Goal: Task Accomplishment & Management: Use online tool/utility

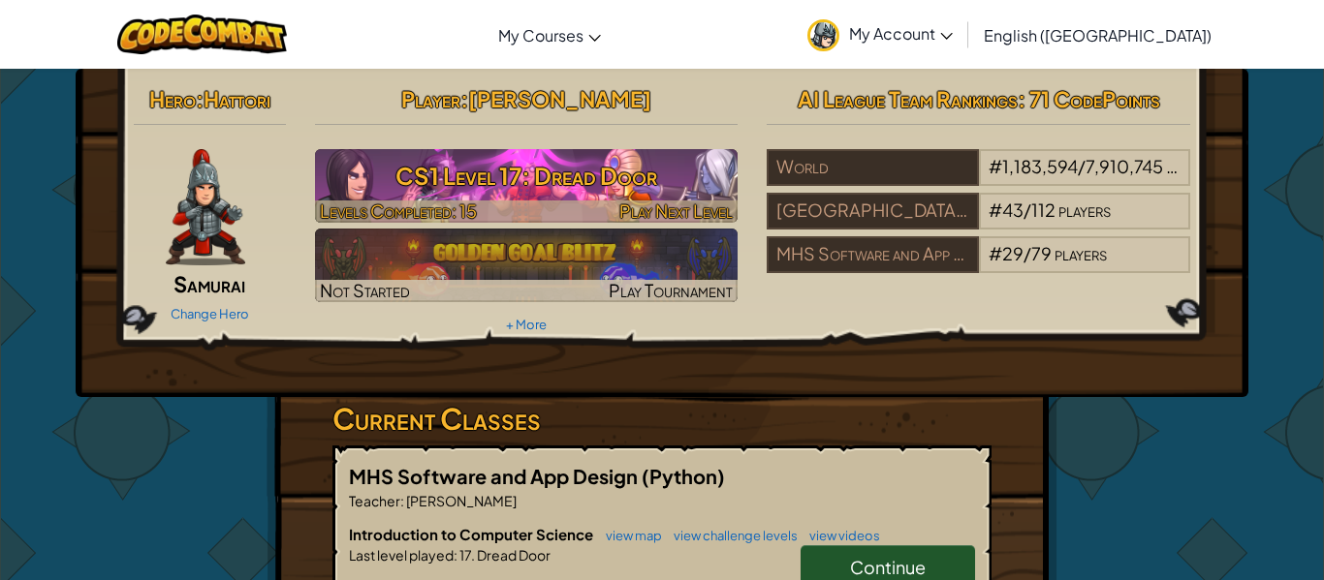
click at [677, 203] on span "Play Next Level" at bounding box center [675, 211] width 113 height 22
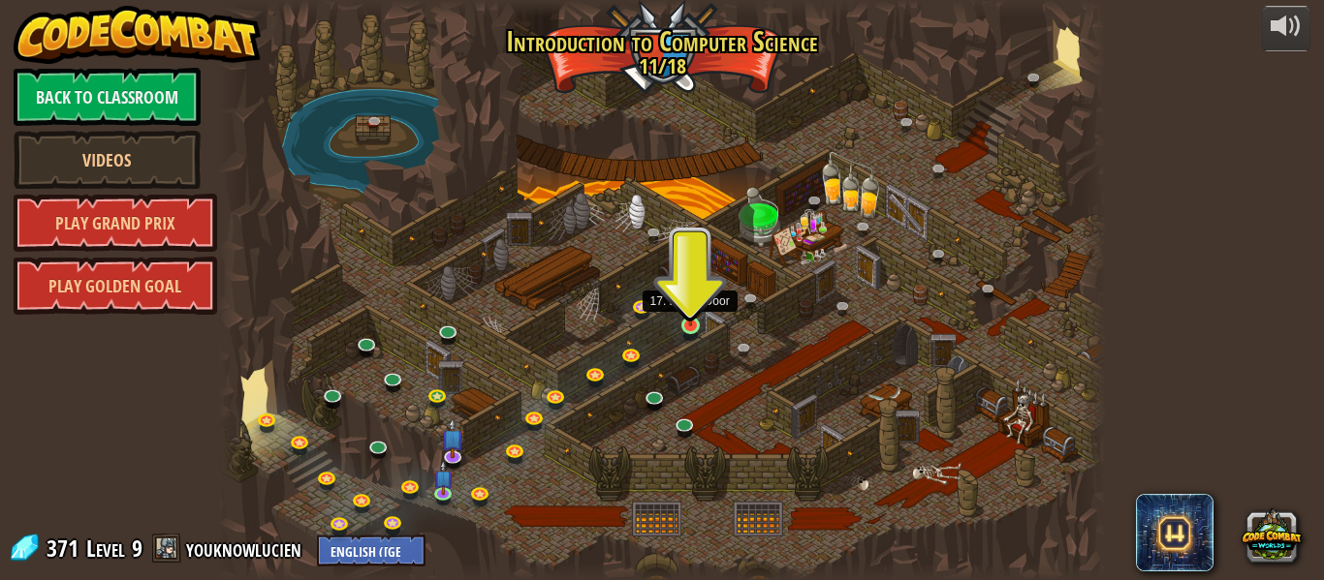
click at [685, 325] on img at bounding box center [690, 303] width 20 height 47
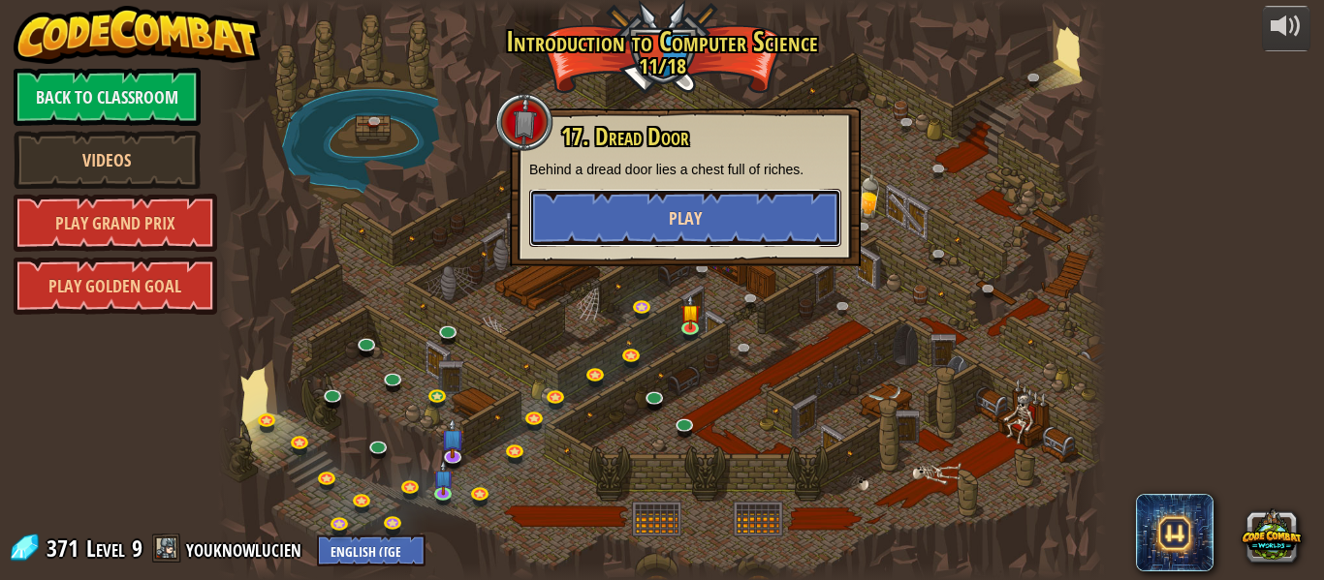
click at [674, 243] on button "Play" at bounding box center [685, 218] width 312 height 58
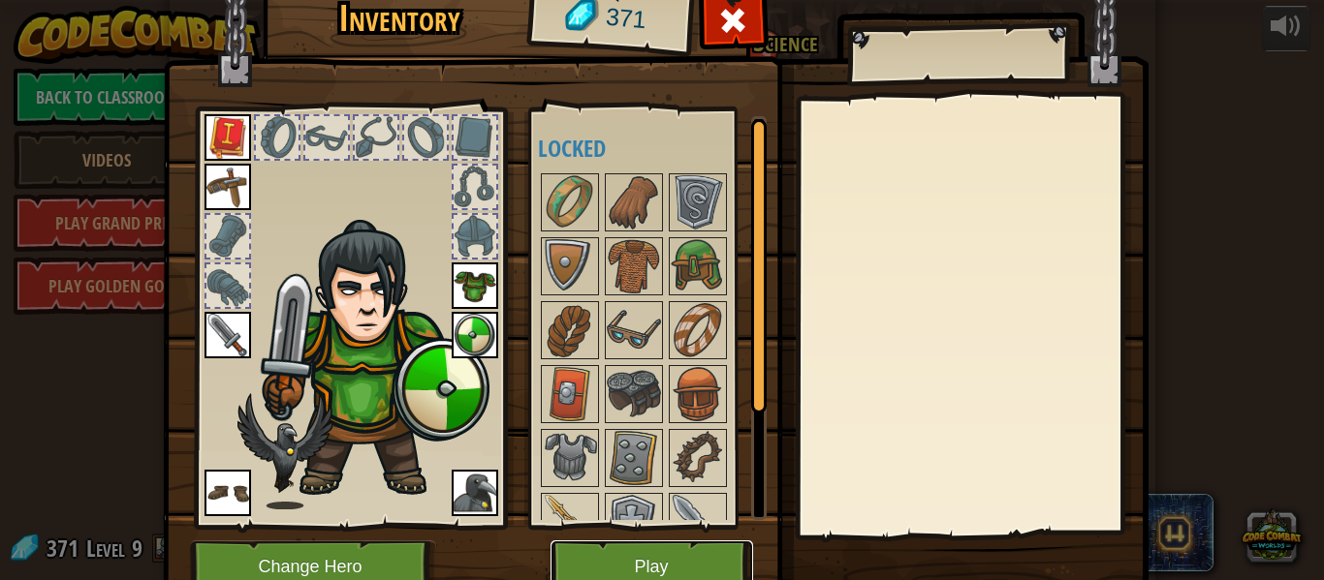
click at [684, 559] on button "Play" at bounding box center [651, 567] width 203 height 53
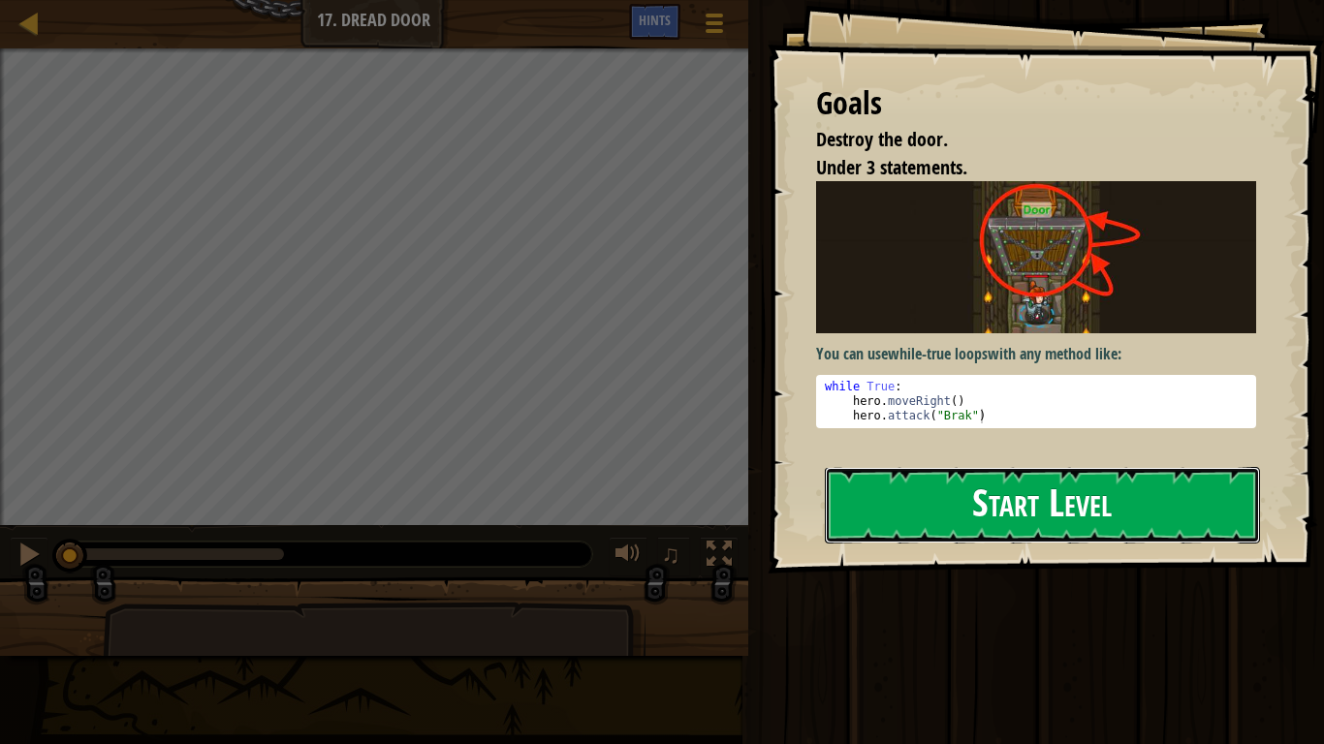
click at [908, 521] on button "Start Level" at bounding box center [1042, 505] width 435 height 77
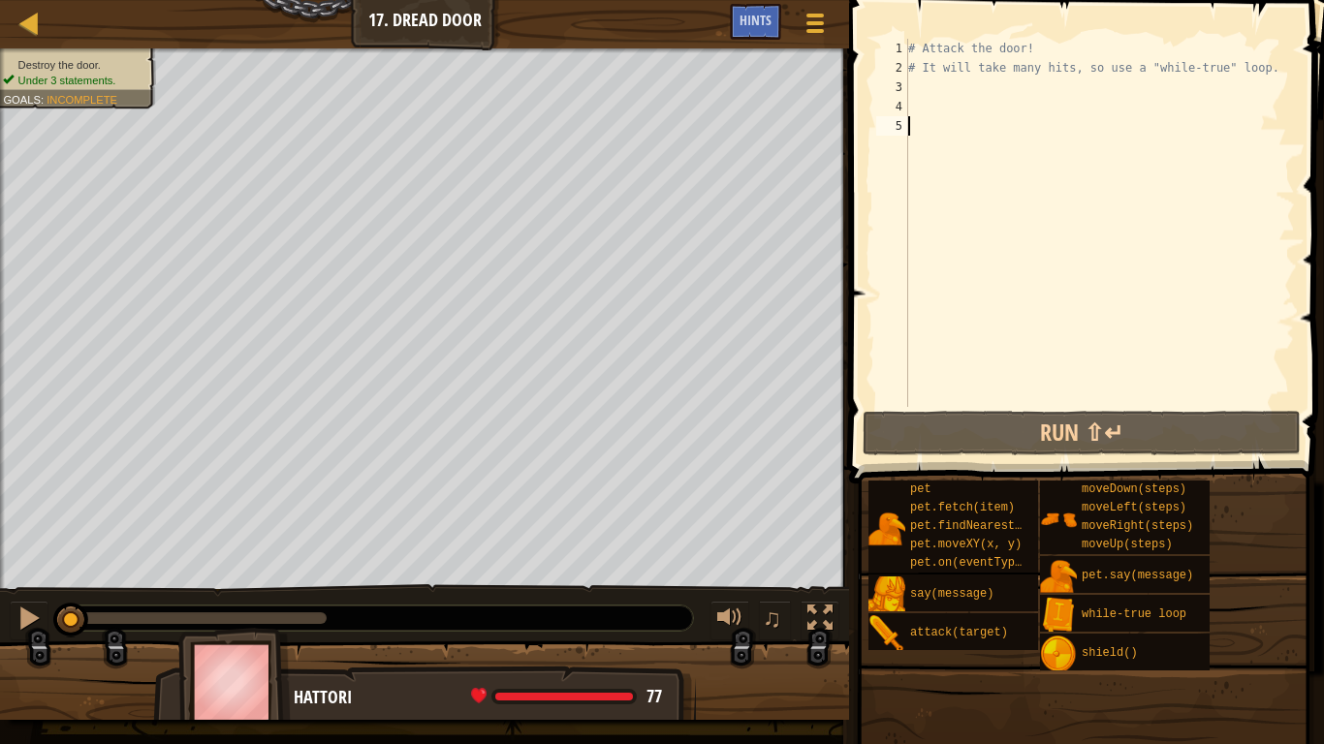
type textarea "w"
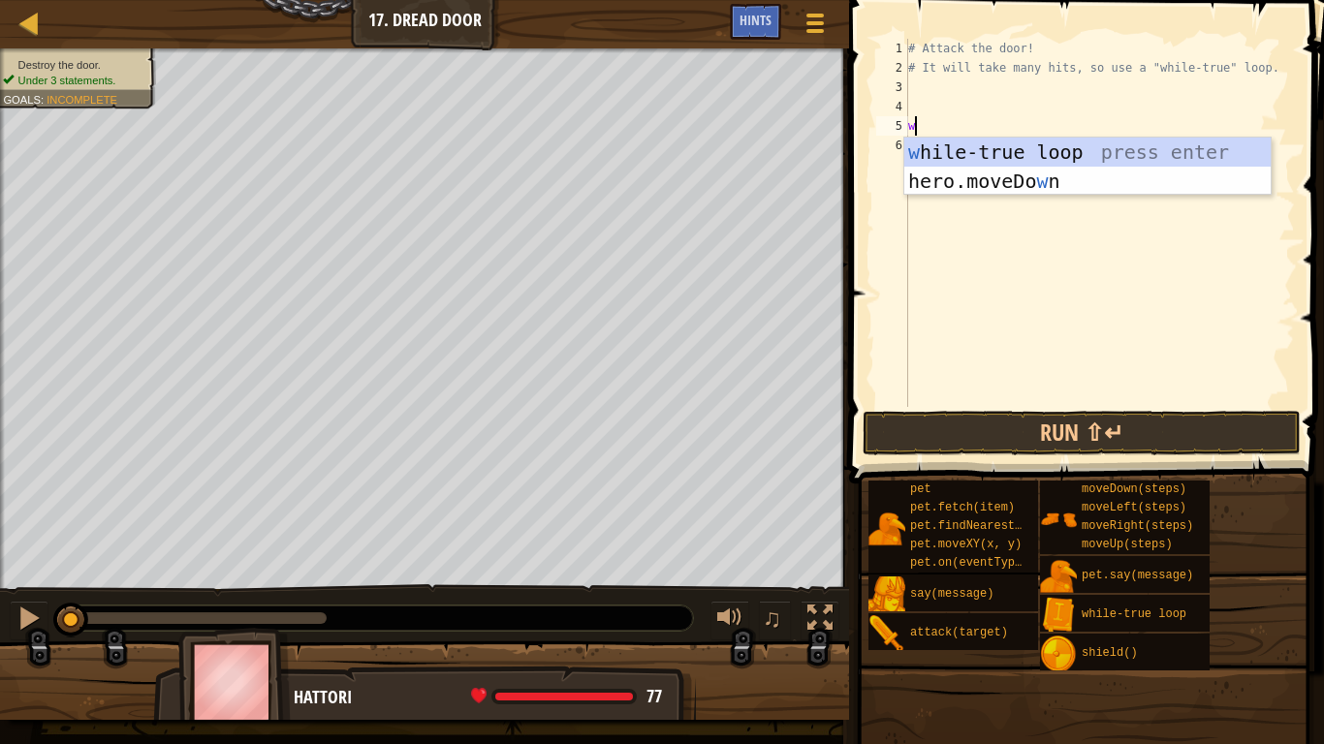
scroll to position [9, 0]
click at [976, 159] on div "w [PERSON_NAME]-true loop press enter hero.moveDo w n press enter" at bounding box center [1087, 196] width 366 height 116
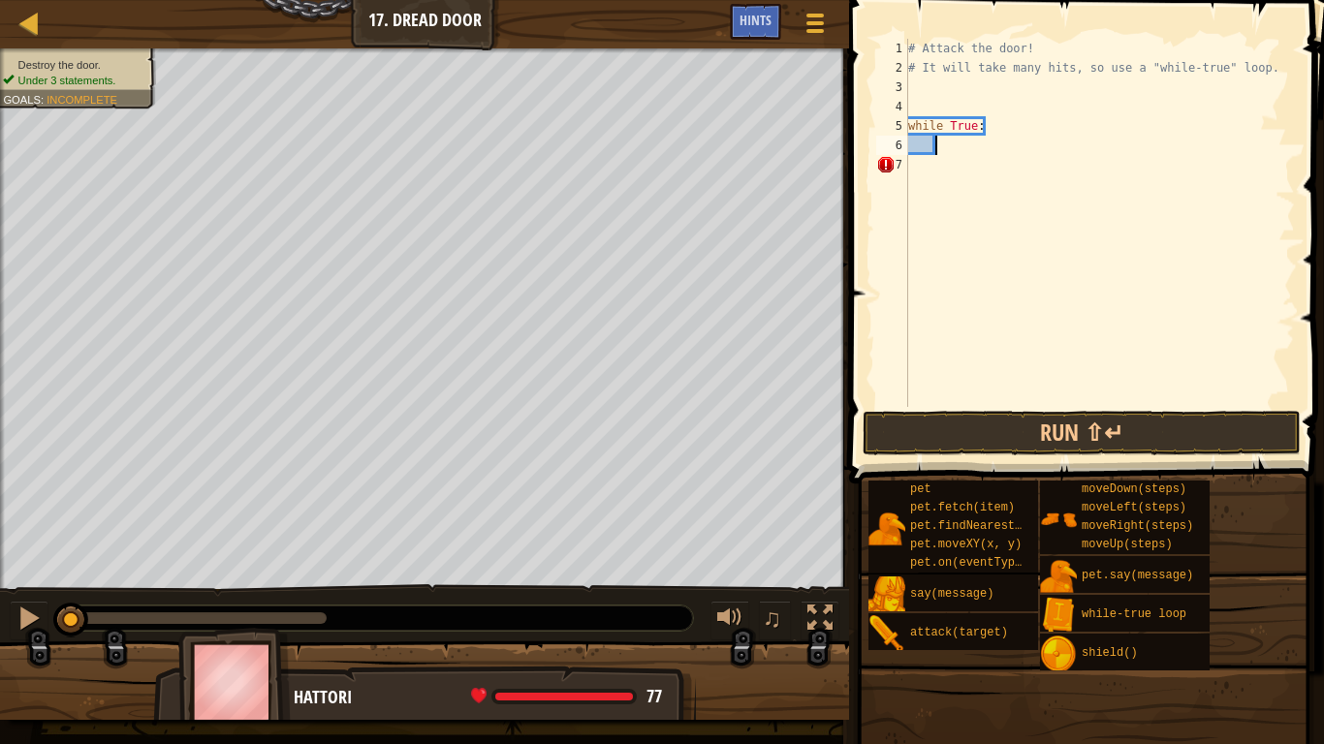
scroll to position [9, 5]
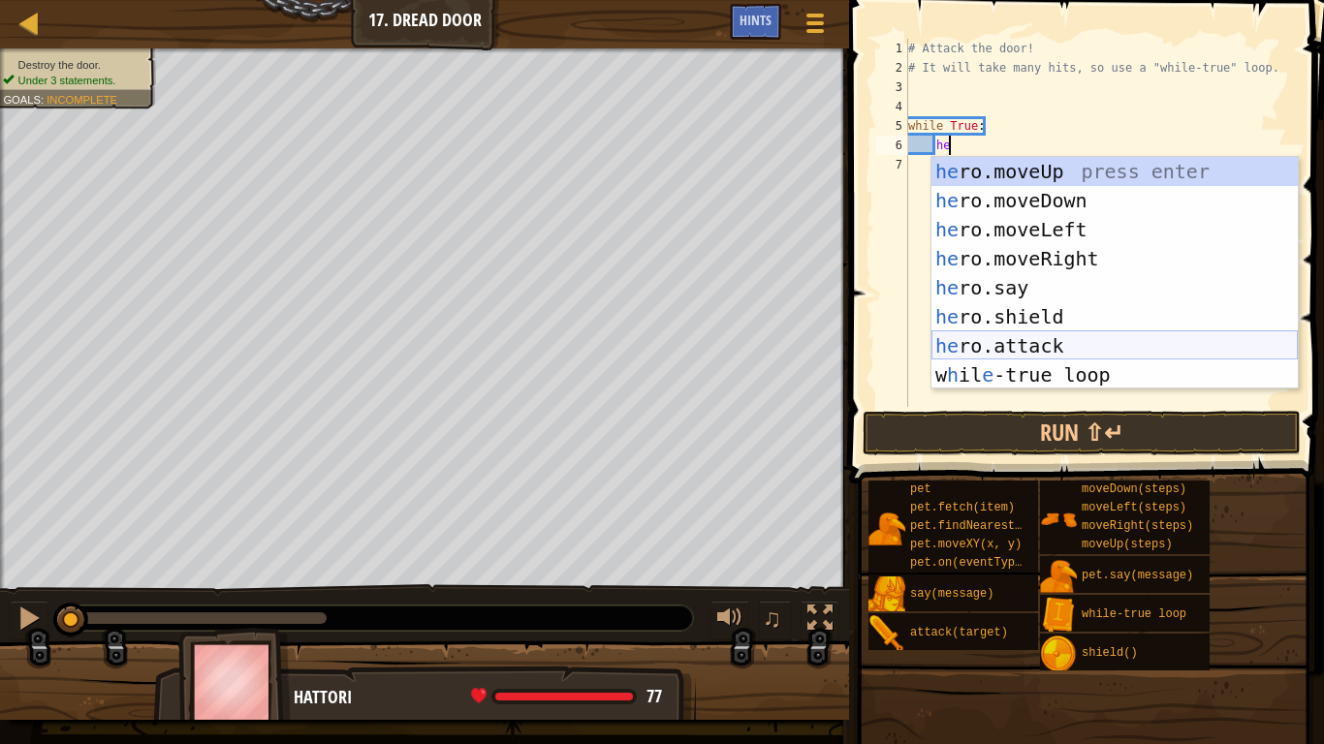
click at [1067, 339] on div "he ro.moveUp press enter he ro.moveDown press enter he ro.moveLeft press enter …" at bounding box center [1114, 302] width 366 height 291
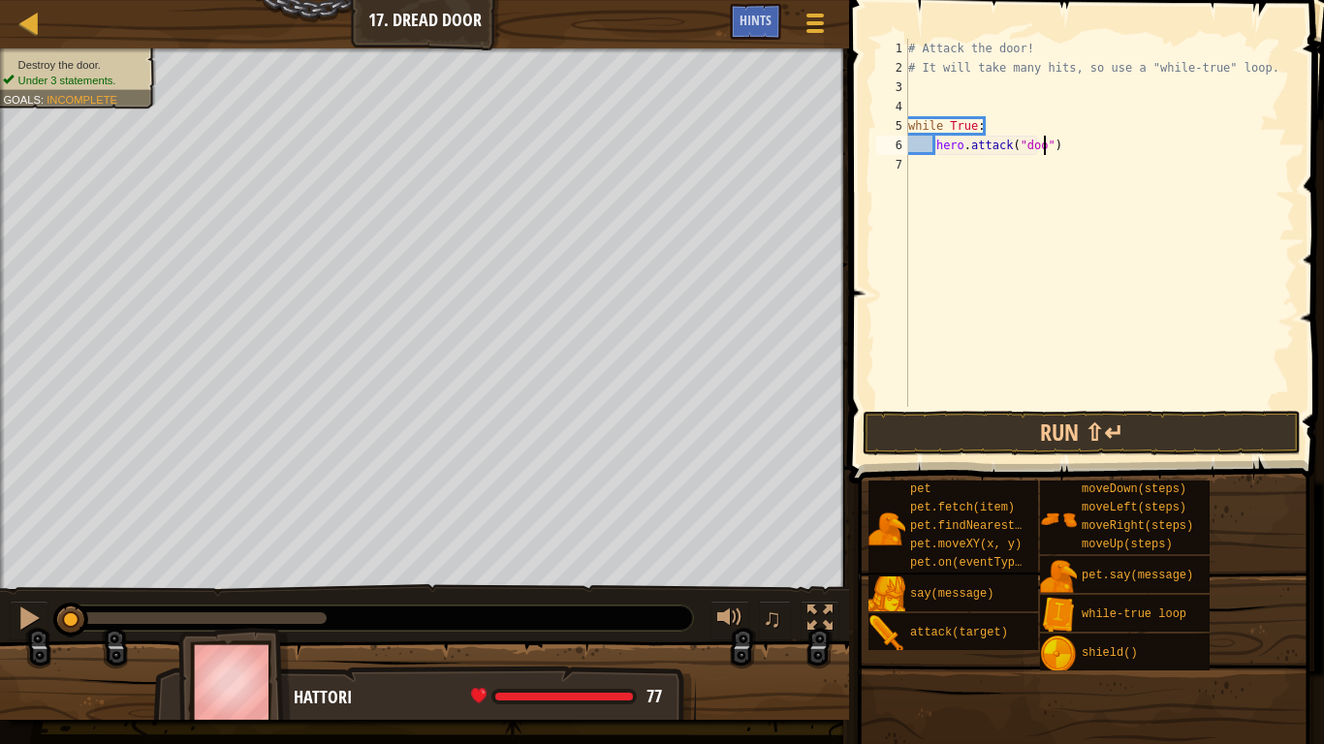
type textarea "hero.attack("door")"
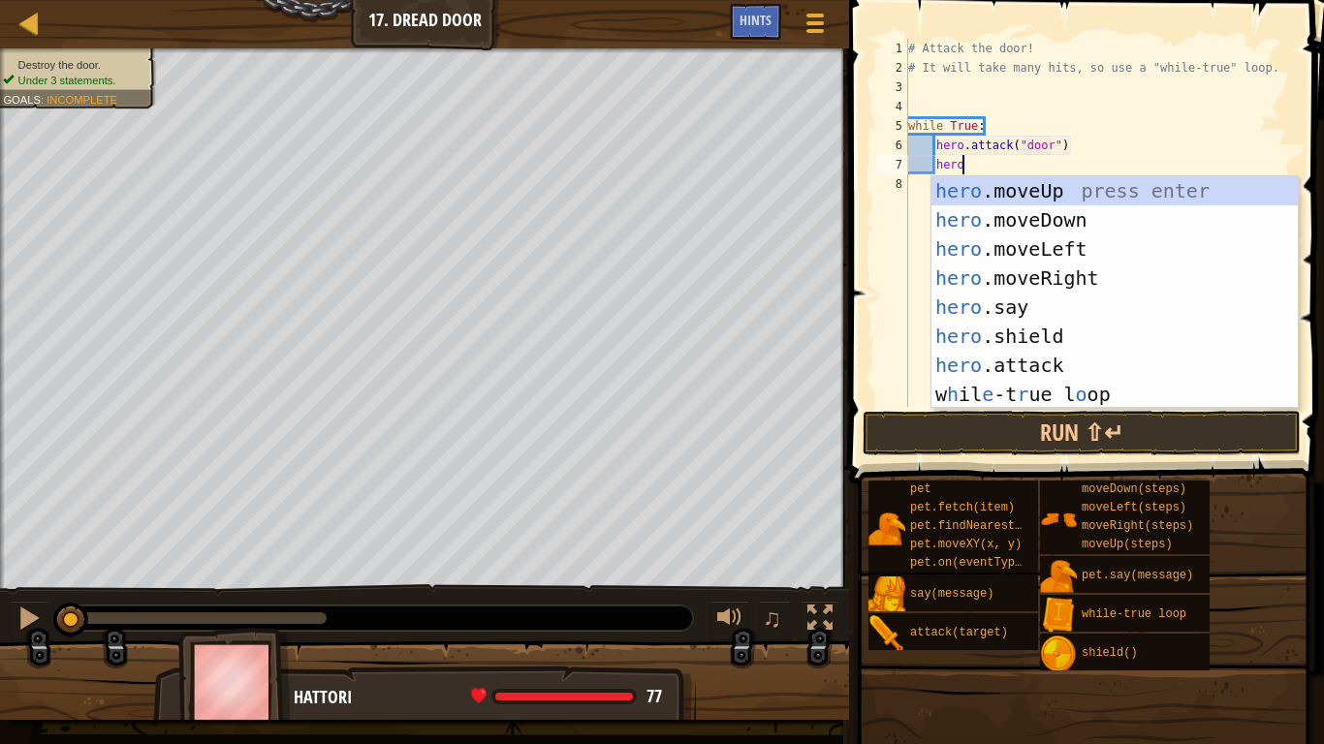
scroll to position [9, 7]
click at [1017, 353] on div "hero .moveUp press enter hero .moveDown press enter hero .moveLeft press enter …" at bounding box center [1114, 321] width 366 height 291
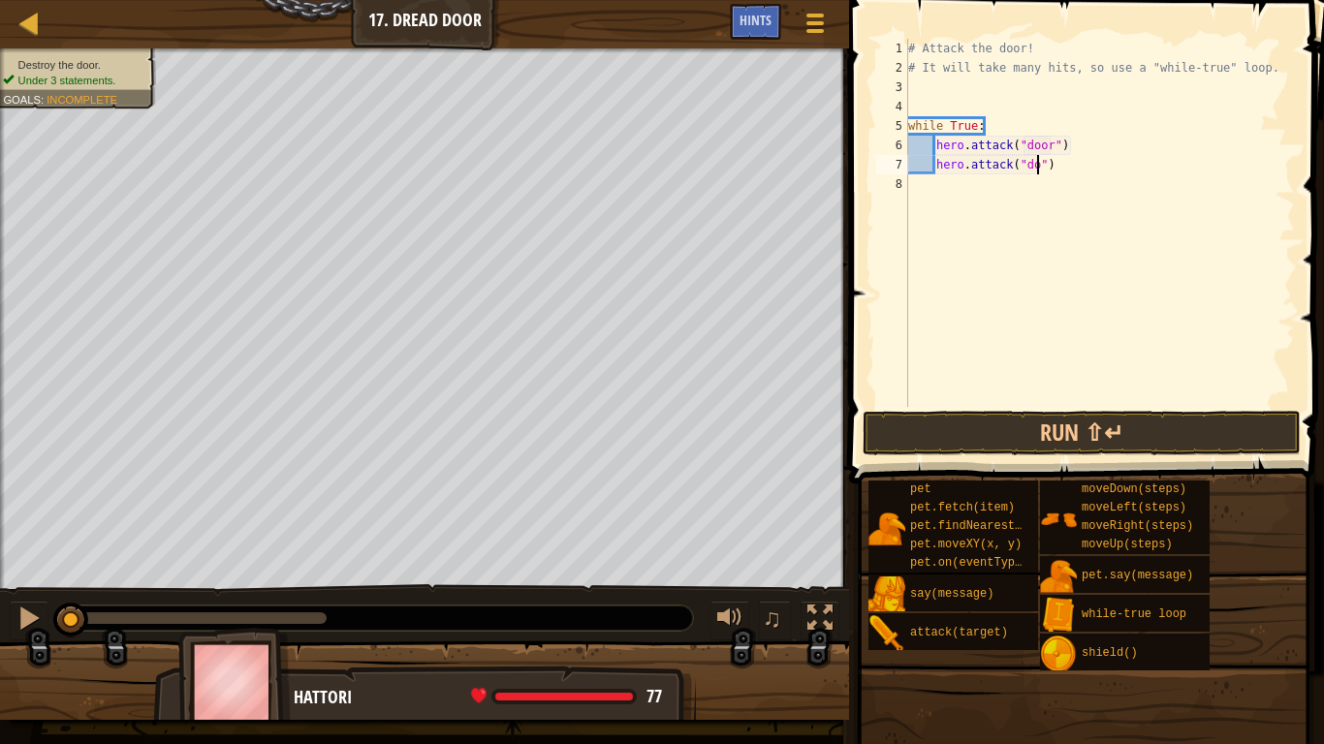
type textarea "hero.attack("door")"
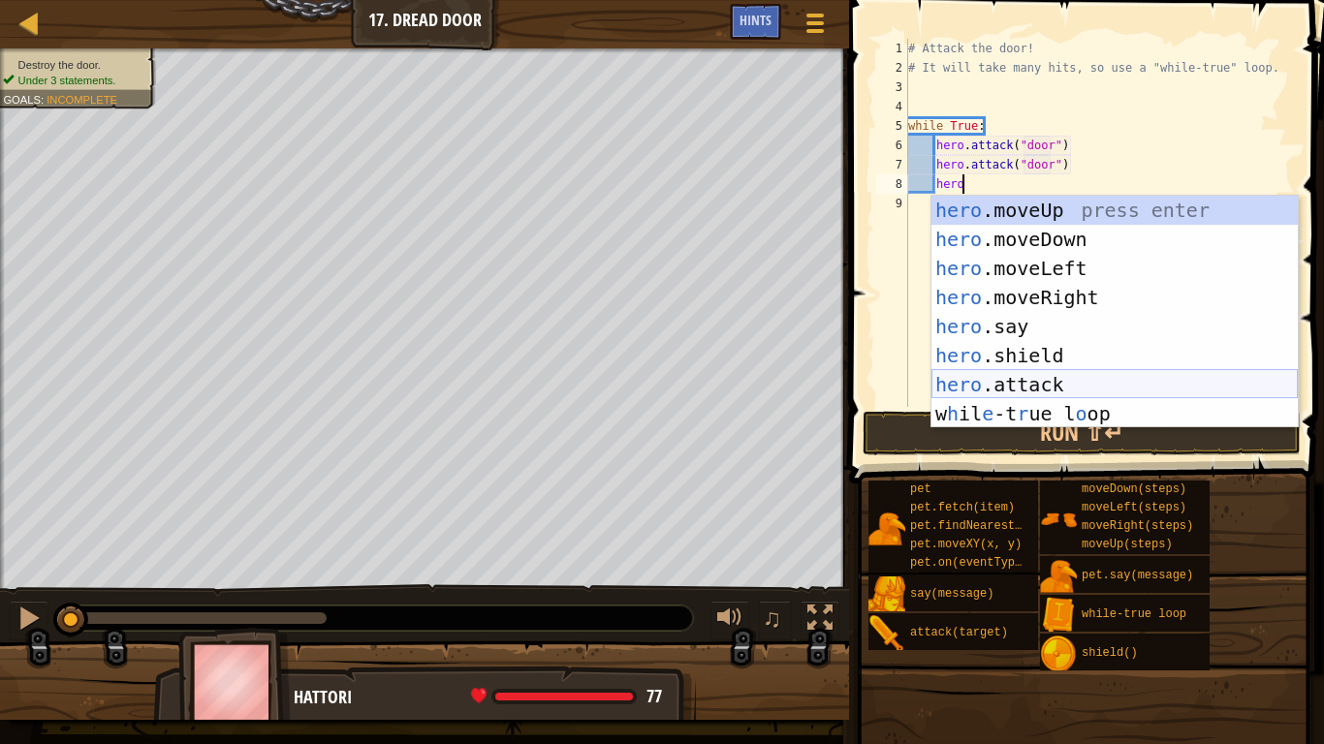
click at [1030, 392] on div "hero .moveUp press enter hero .moveDown press enter hero .moveLeft press enter …" at bounding box center [1114, 341] width 366 height 291
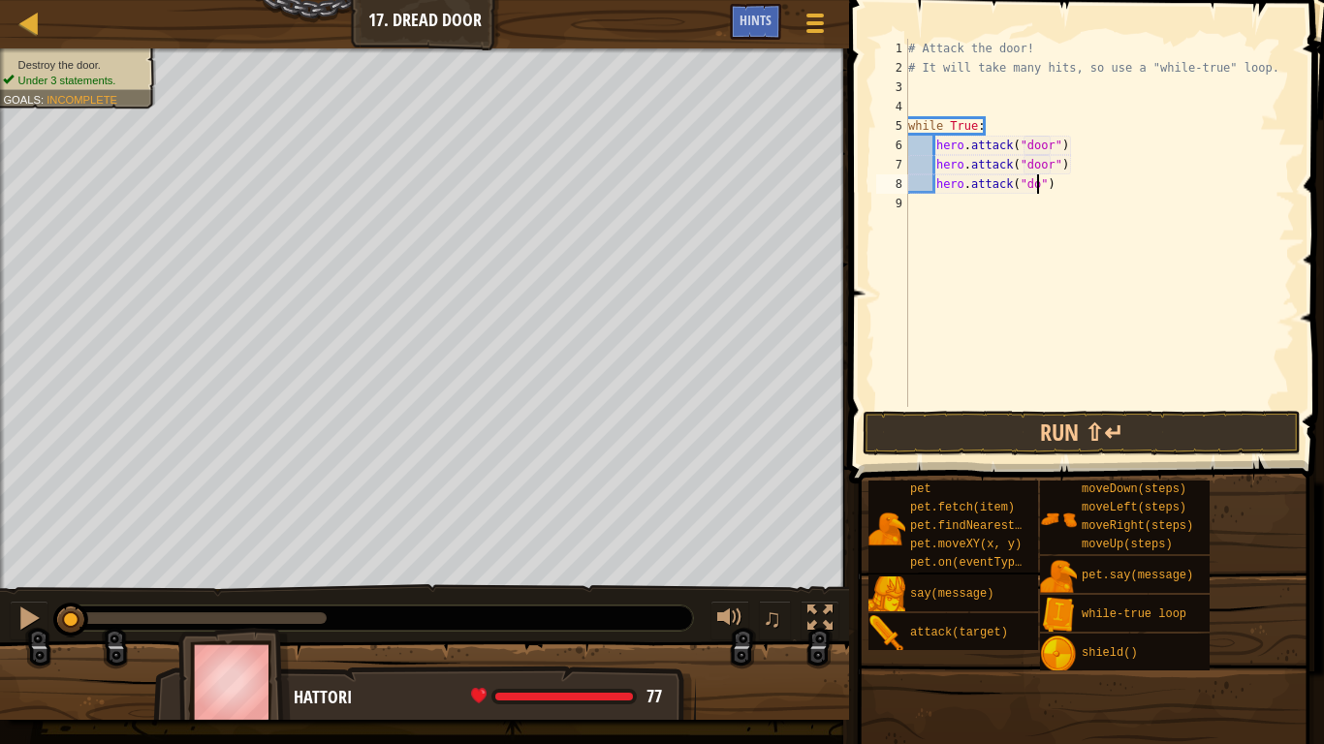
scroll to position [9, 21]
click at [1007, 419] on button "Run ⇧↵" at bounding box center [1081, 433] width 438 height 45
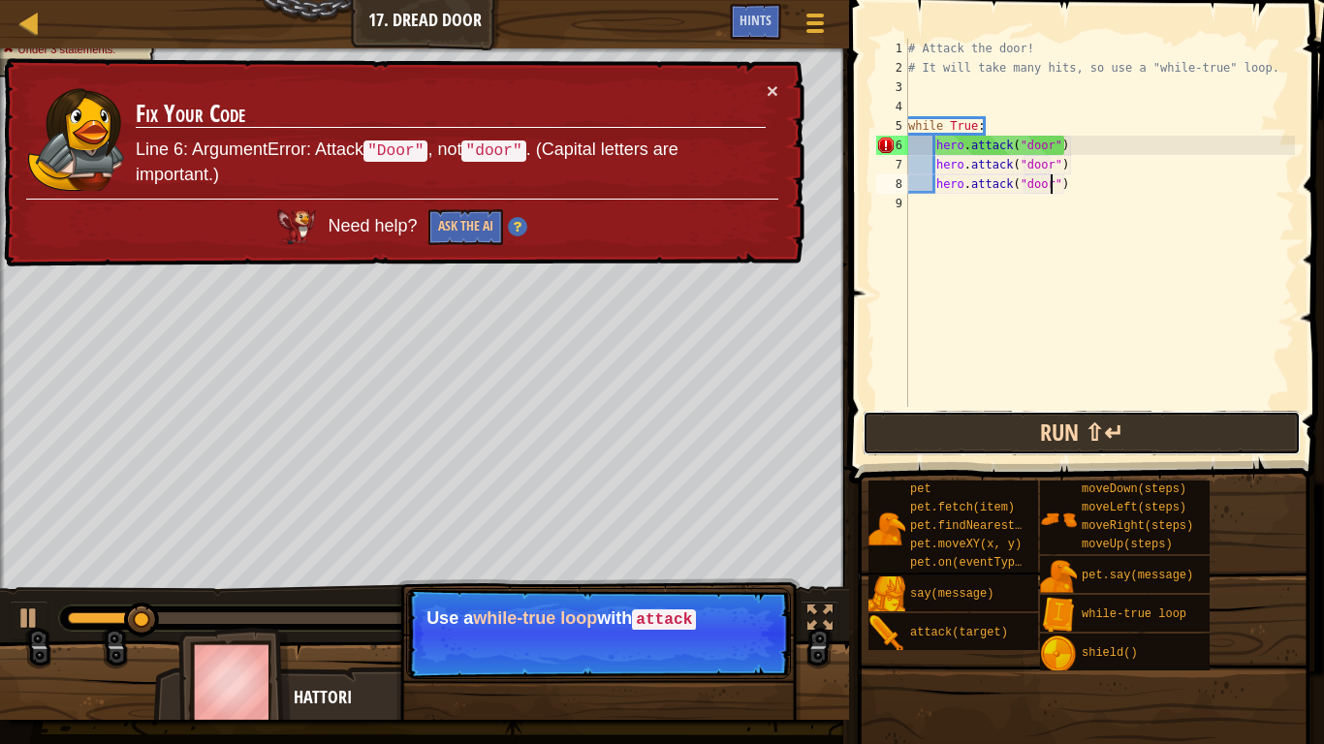
click at [1033, 424] on button "Run ⇧↵" at bounding box center [1081, 433] width 438 height 45
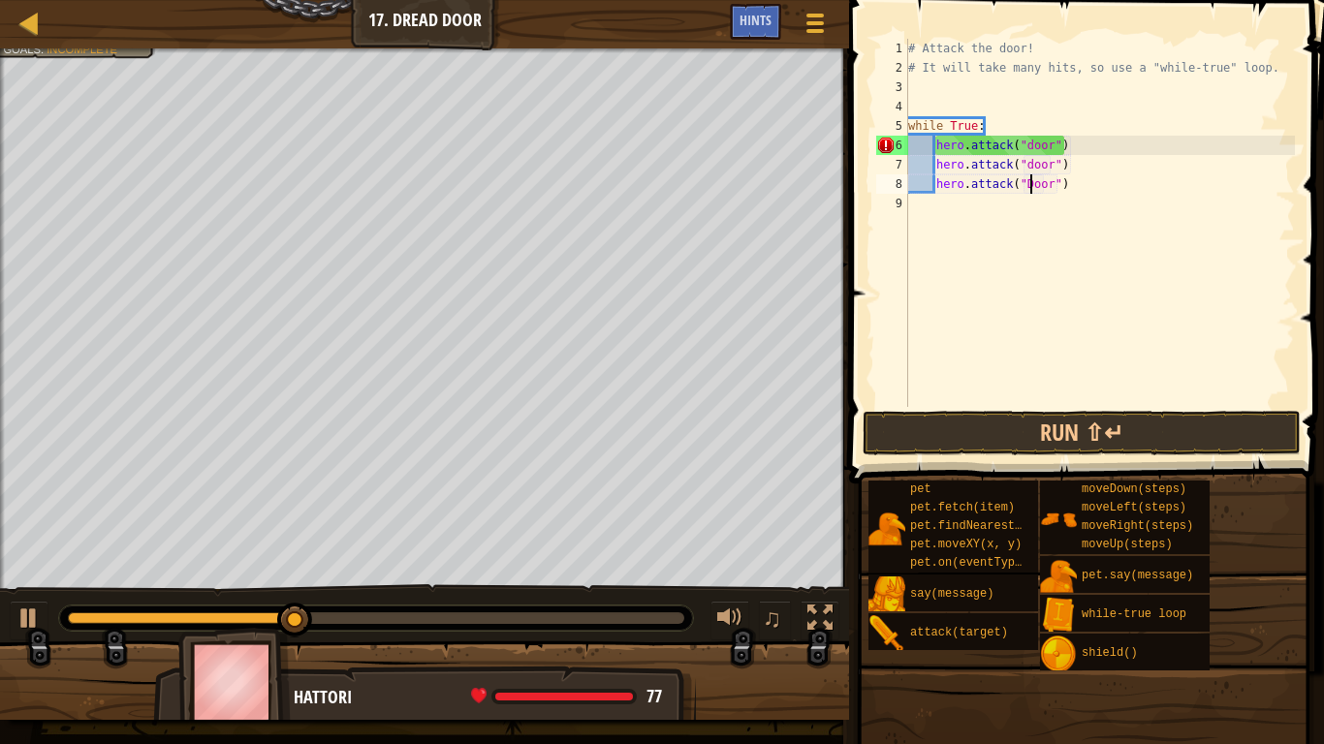
scroll to position [9, 18]
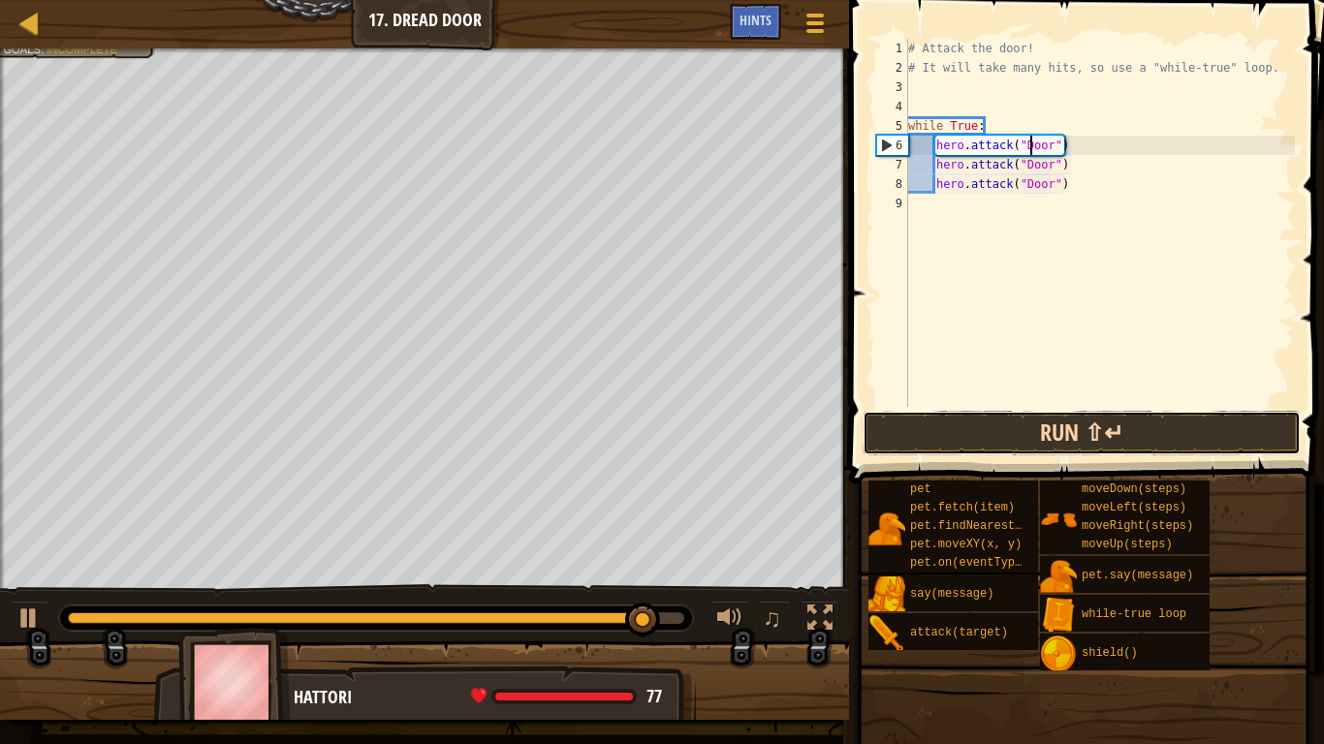
click at [1139, 416] on button "Run ⇧↵" at bounding box center [1081, 433] width 438 height 45
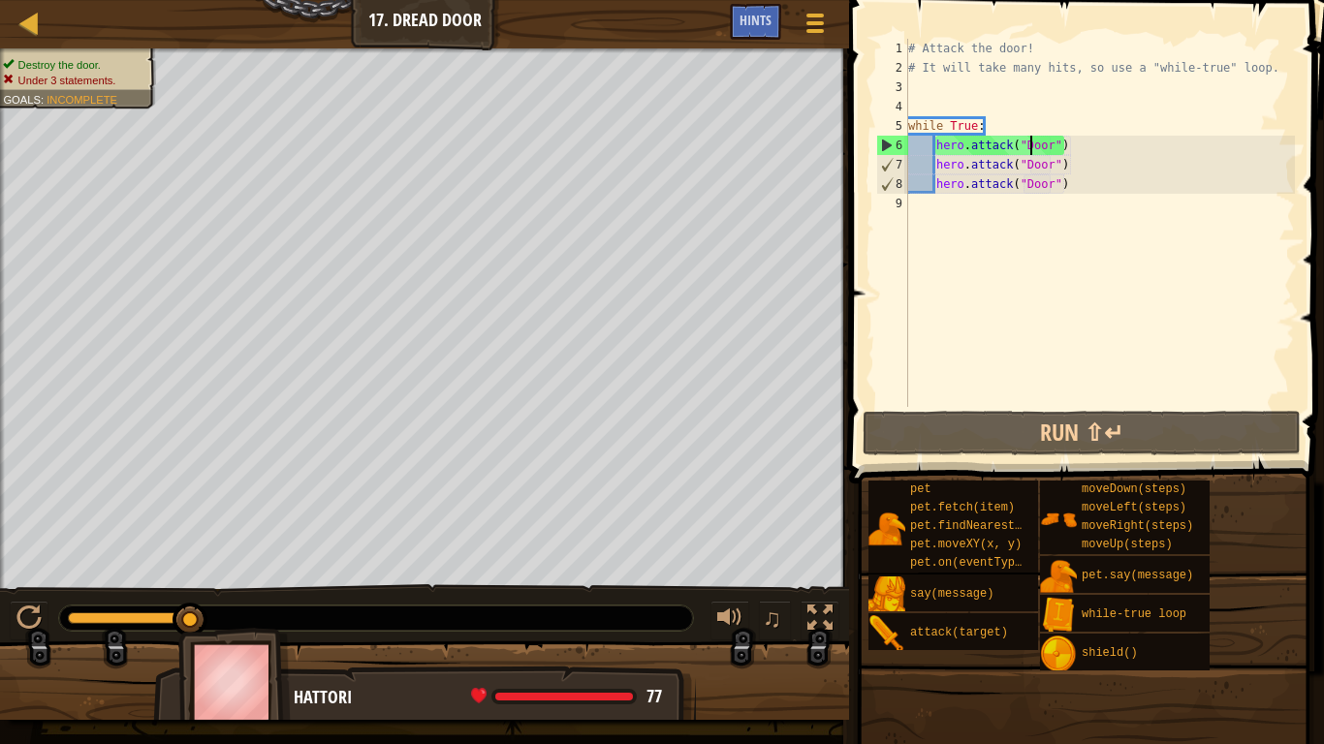
click at [1067, 191] on div "# Attack the door! # It will take many hits, so use a "while-true" loop. while …" at bounding box center [1099, 242] width 391 height 407
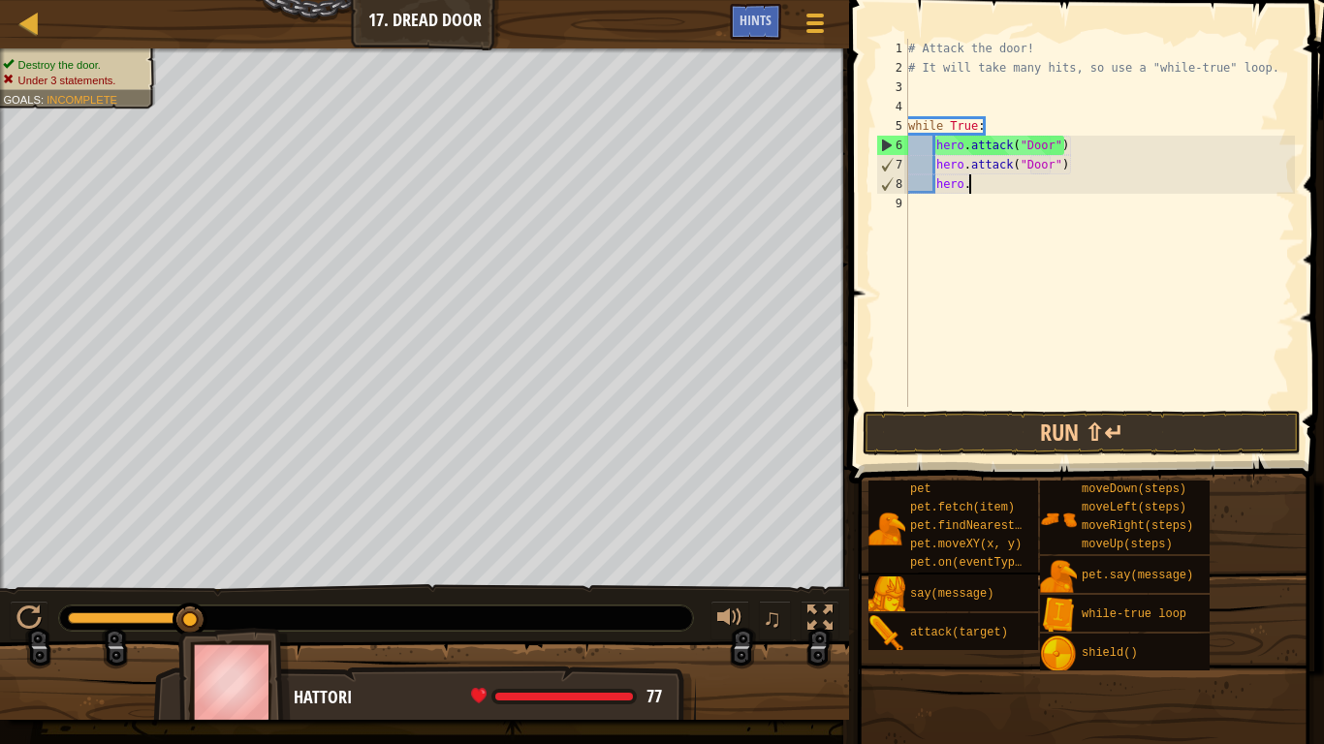
type textarea "h"
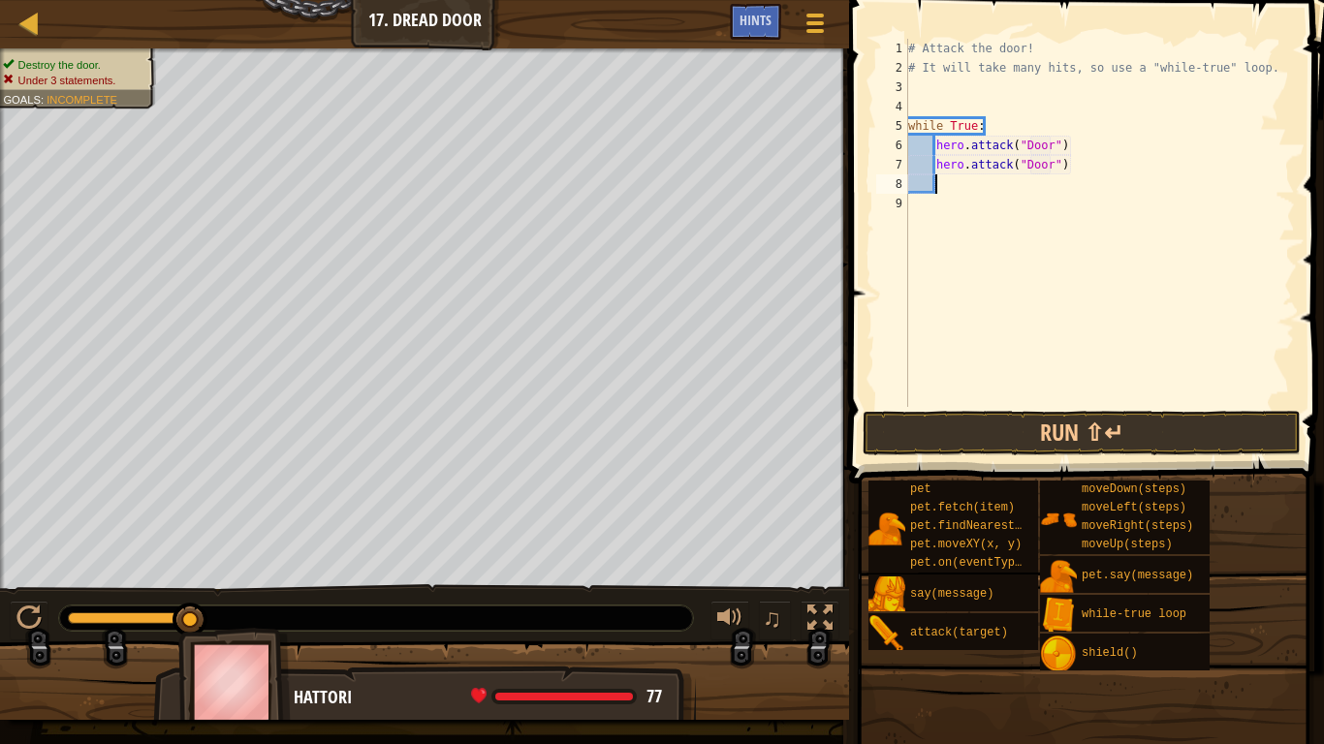
scroll to position [9, 0]
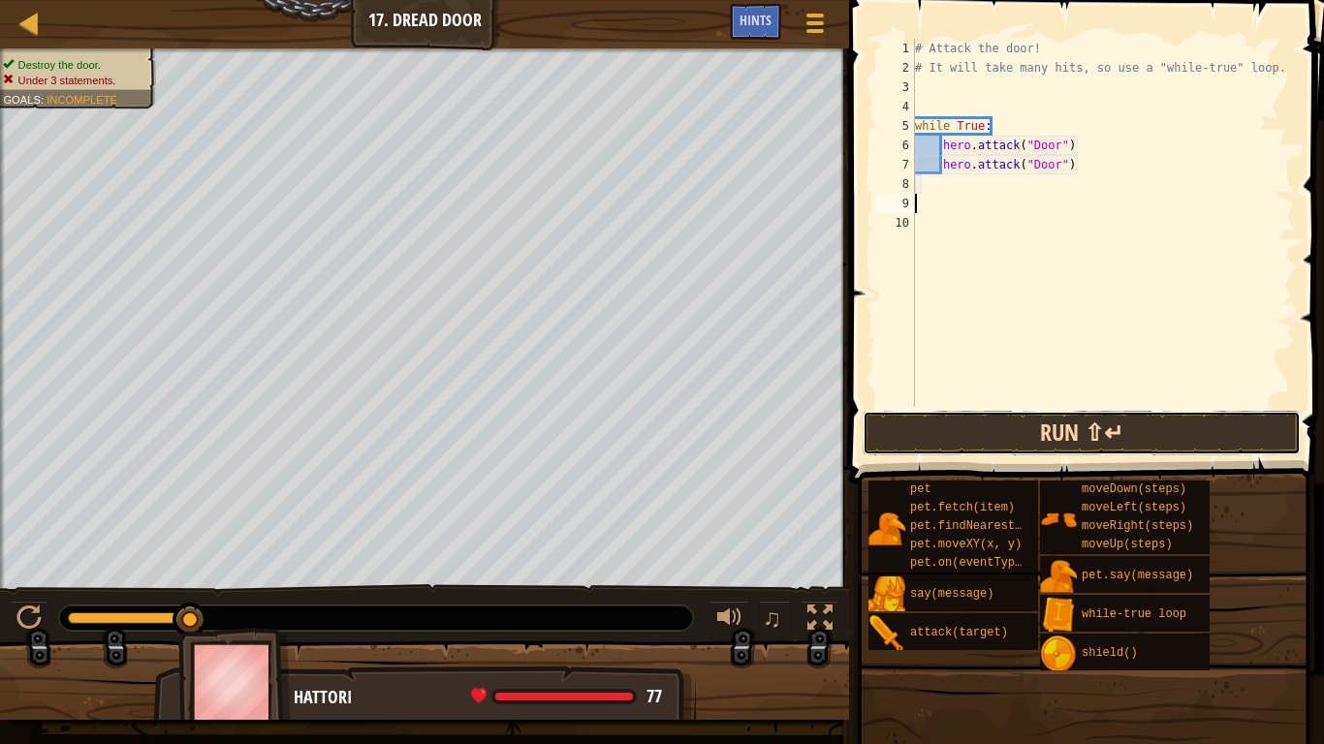
click at [1166, 427] on button "Run ⇧↵" at bounding box center [1081, 433] width 438 height 45
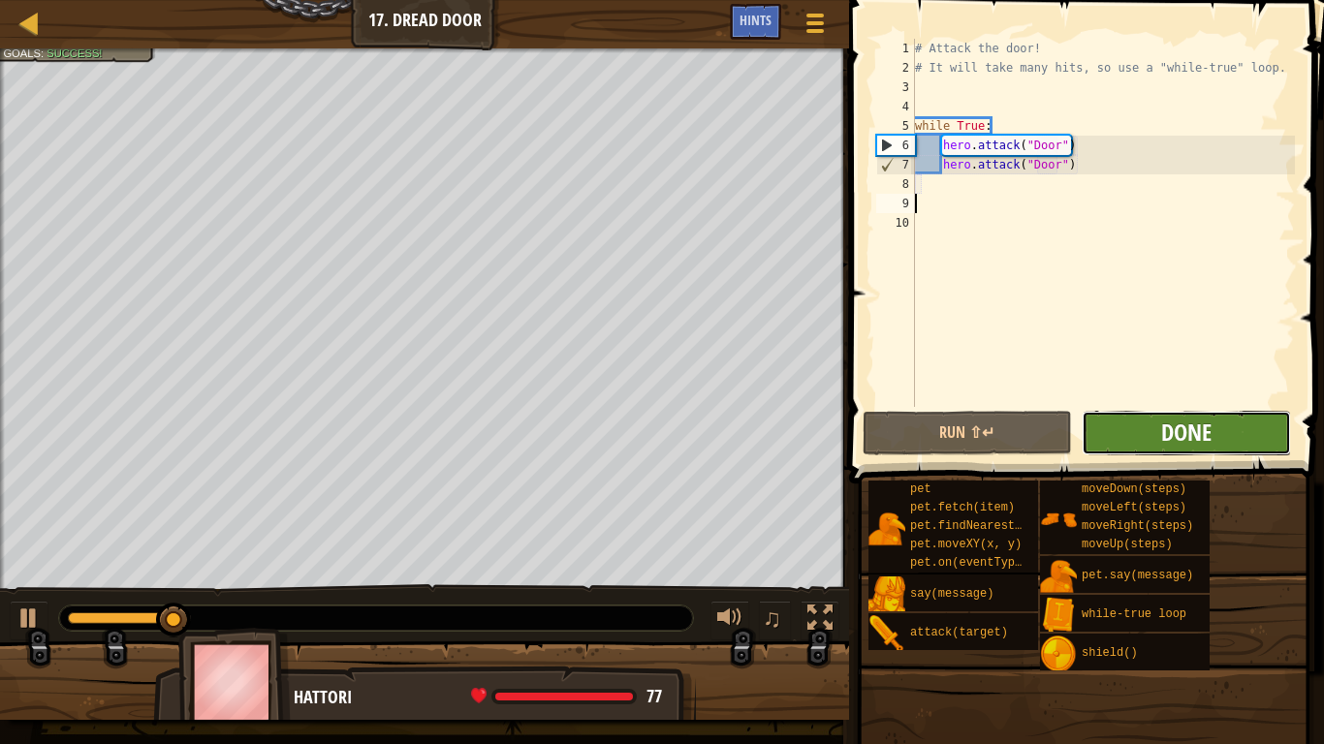
click at [1195, 439] on span "Done" at bounding box center [1186, 432] width 50 height 31
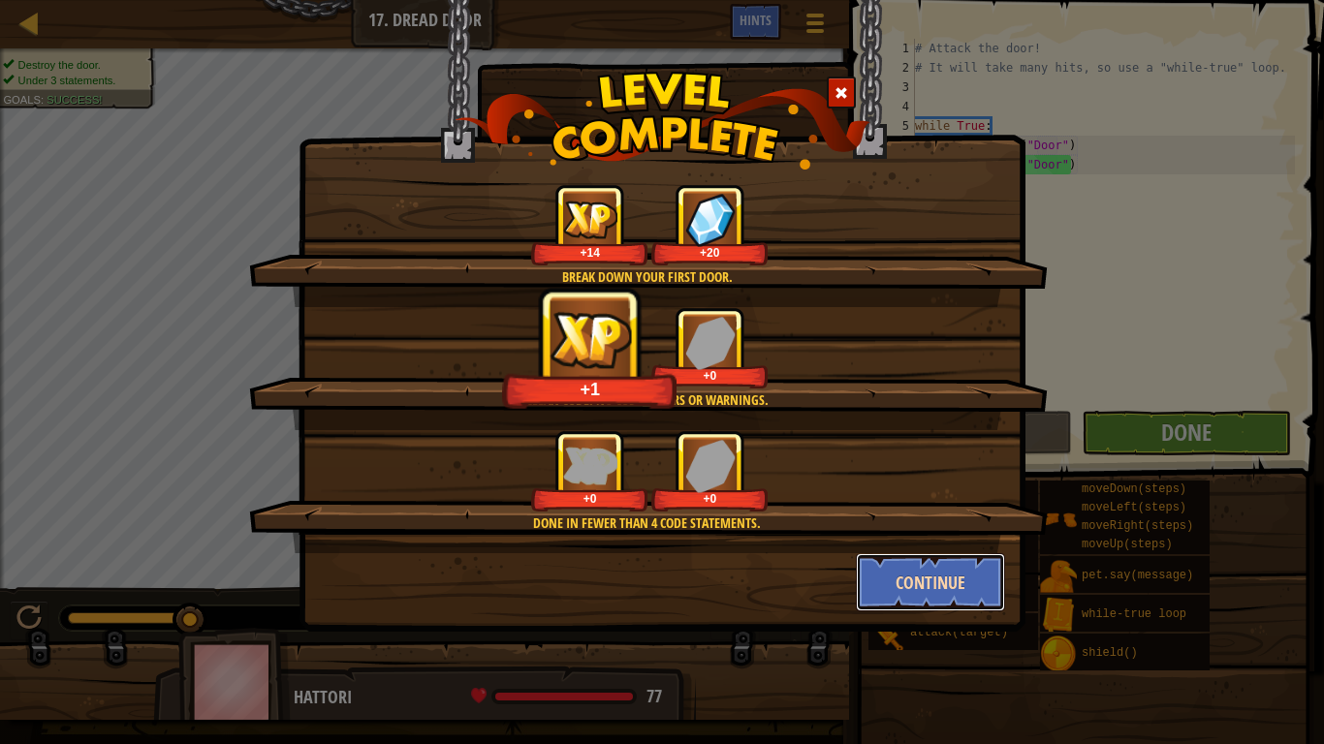
click at [951, 580] on button "Continue" at bounding box center [931, 582] width 150 height 58
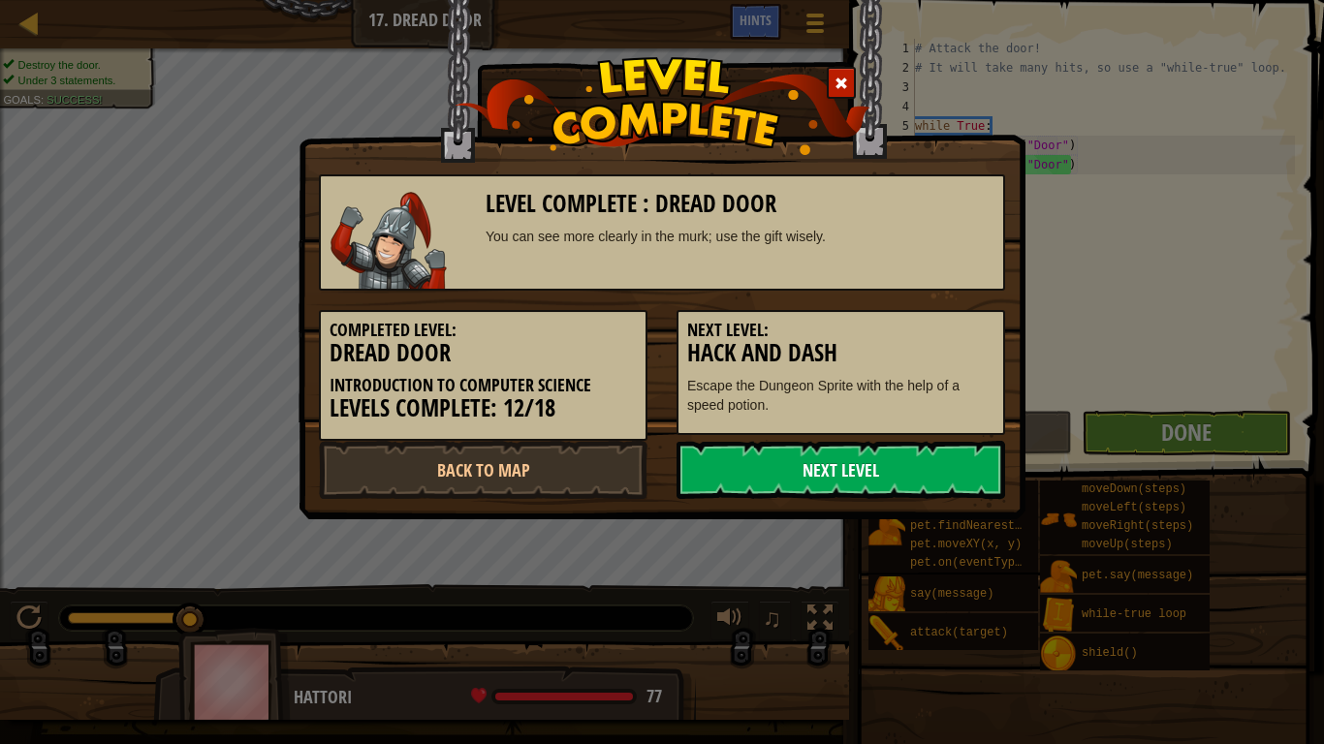
click at [737, 485] on link "Next Level" at bounding box center [840, 470] width 329 height 58
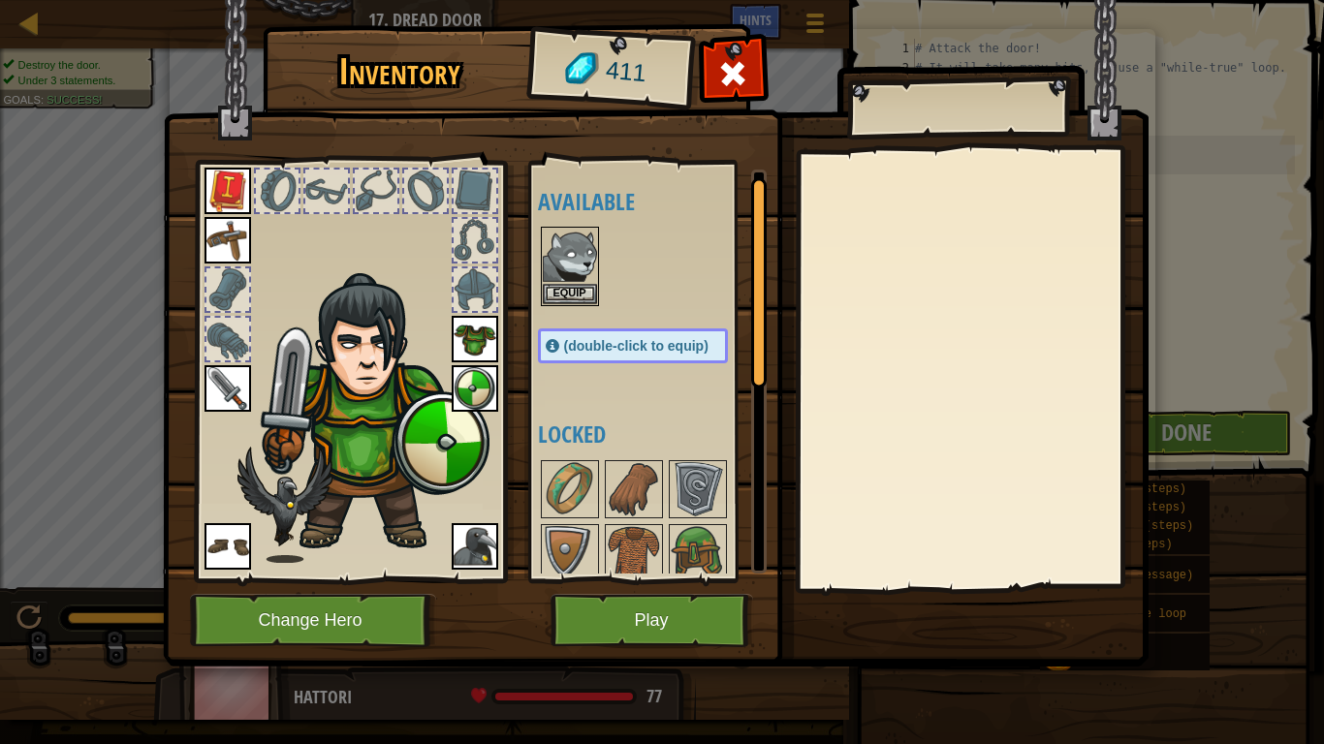
scroll to position [14, 0]
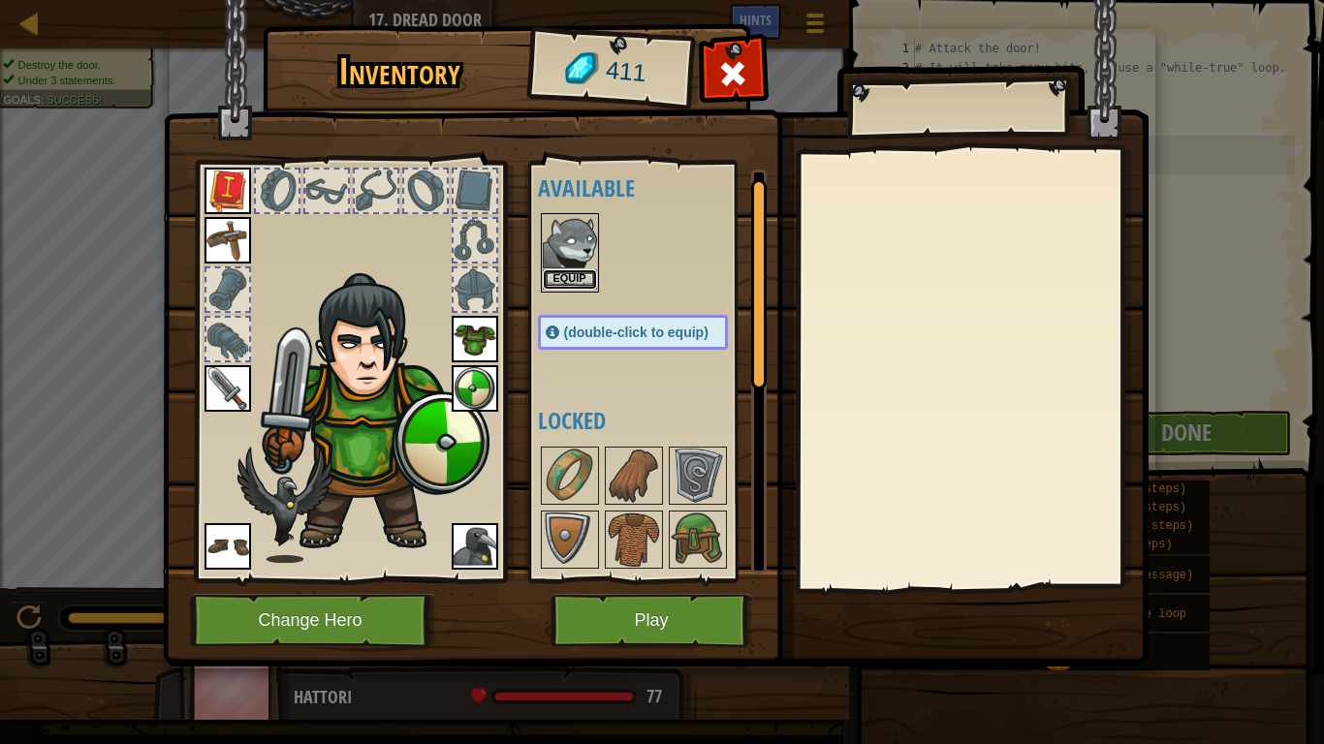
click at [589, 279] on button "Equip" at bounding box center [570, 279] width 54 height 20
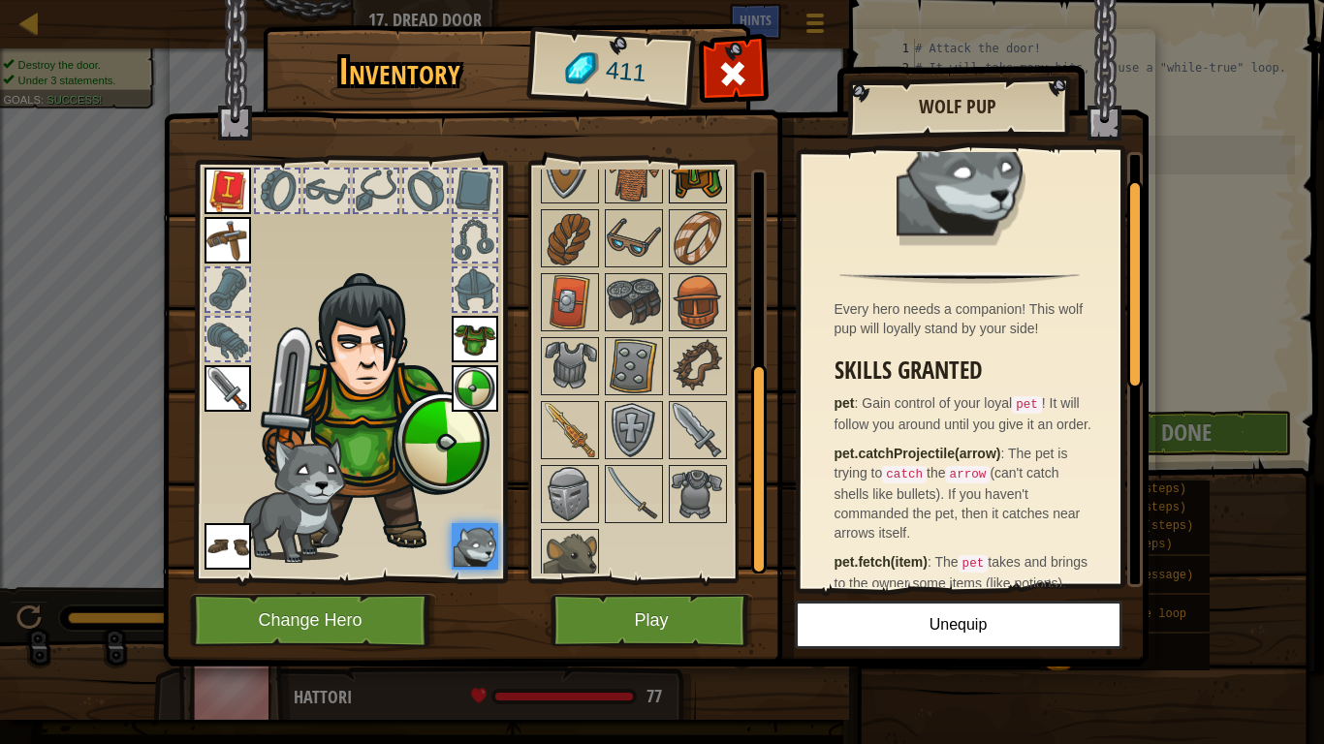
scroll to position [395, 0]
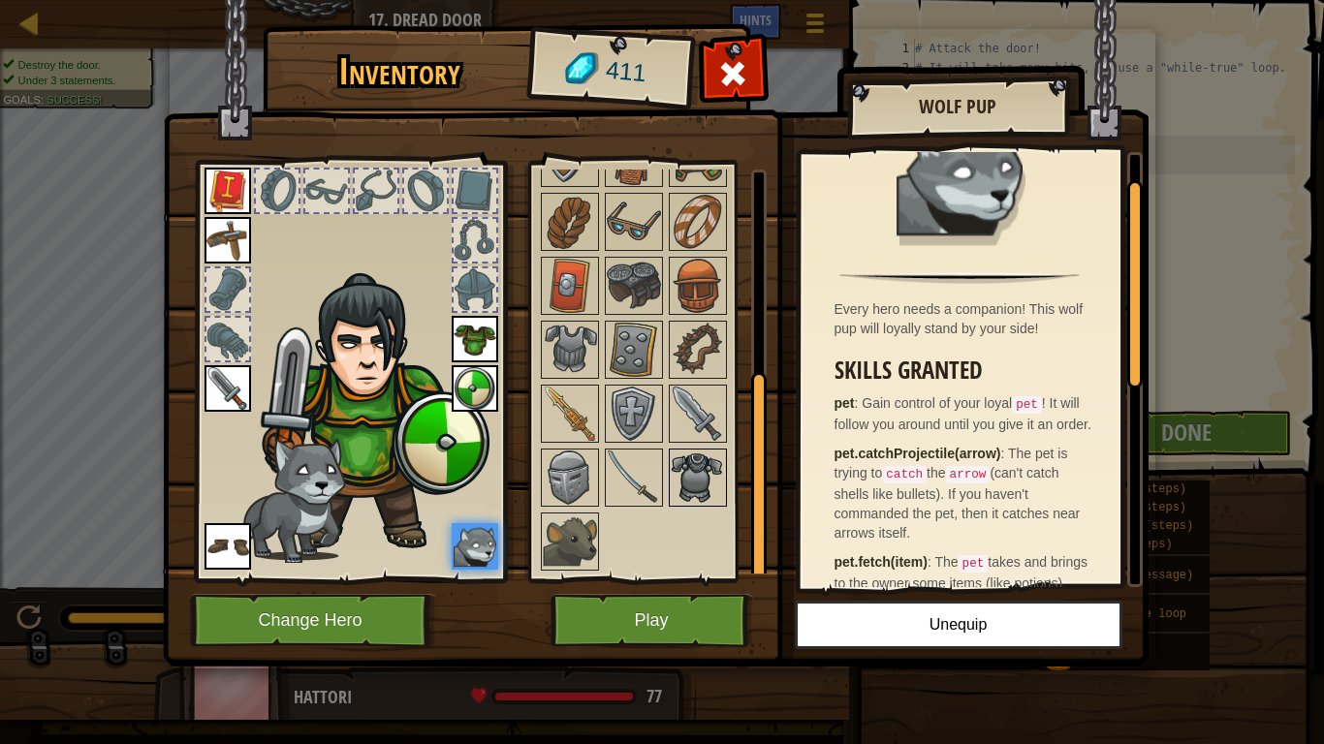
click at [671, 486] on img at bounding box center [698, 478] width 54 height 54
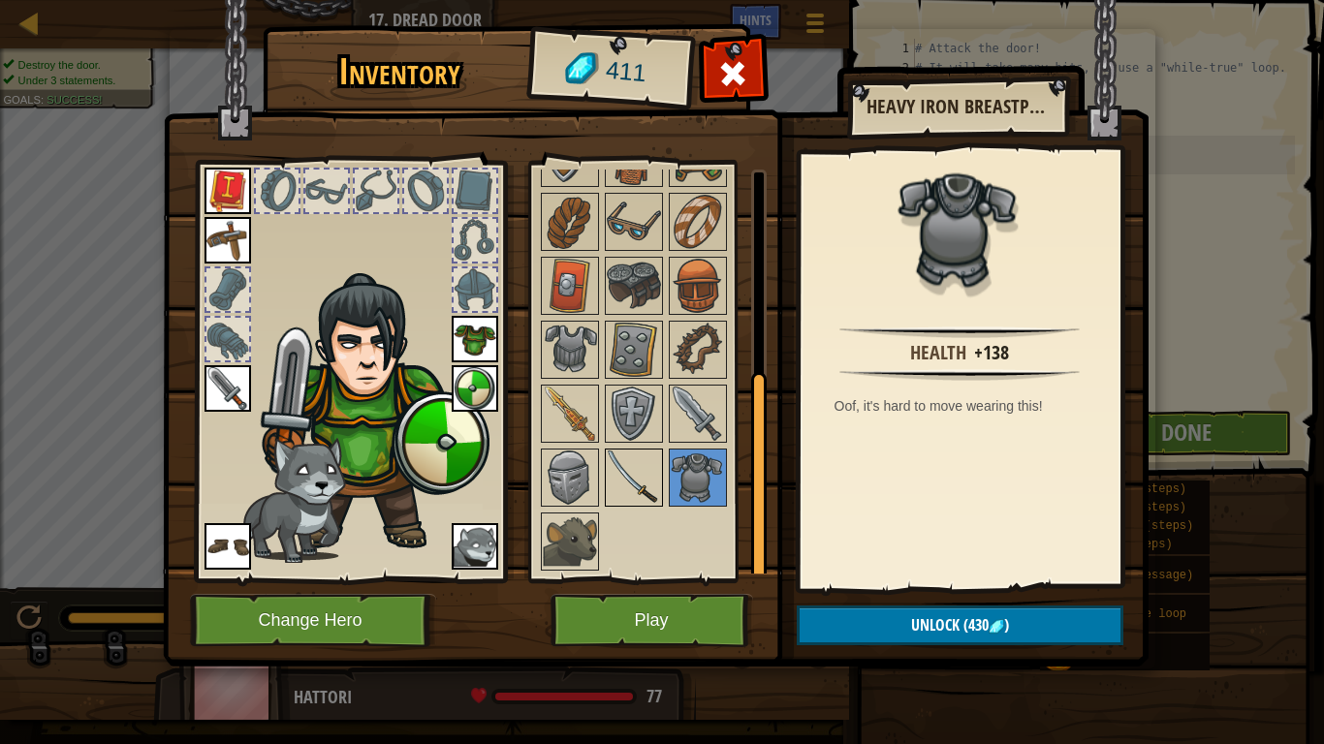
click at [641, 496] on img at bounding box center [634, 478] width 54 height 54
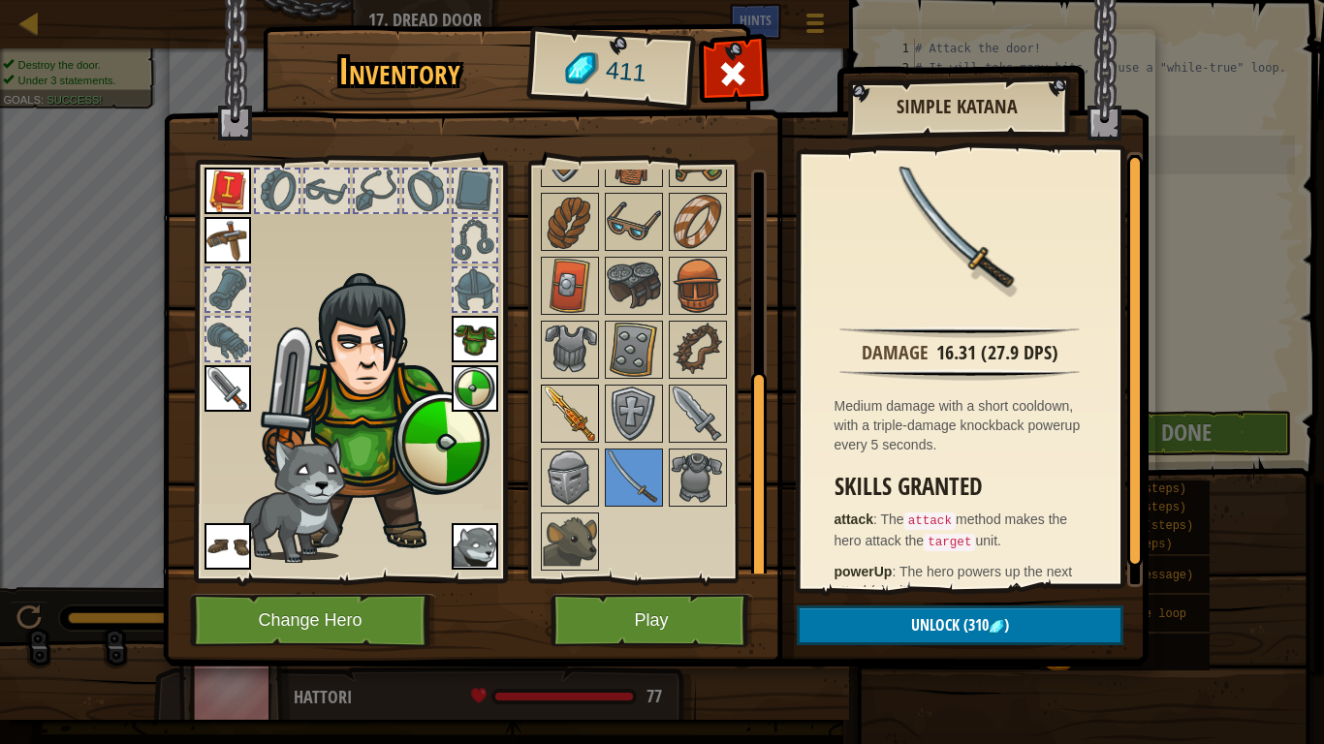
click at [551, 412] on img at bounding box center [570, 414] width 54 height 54
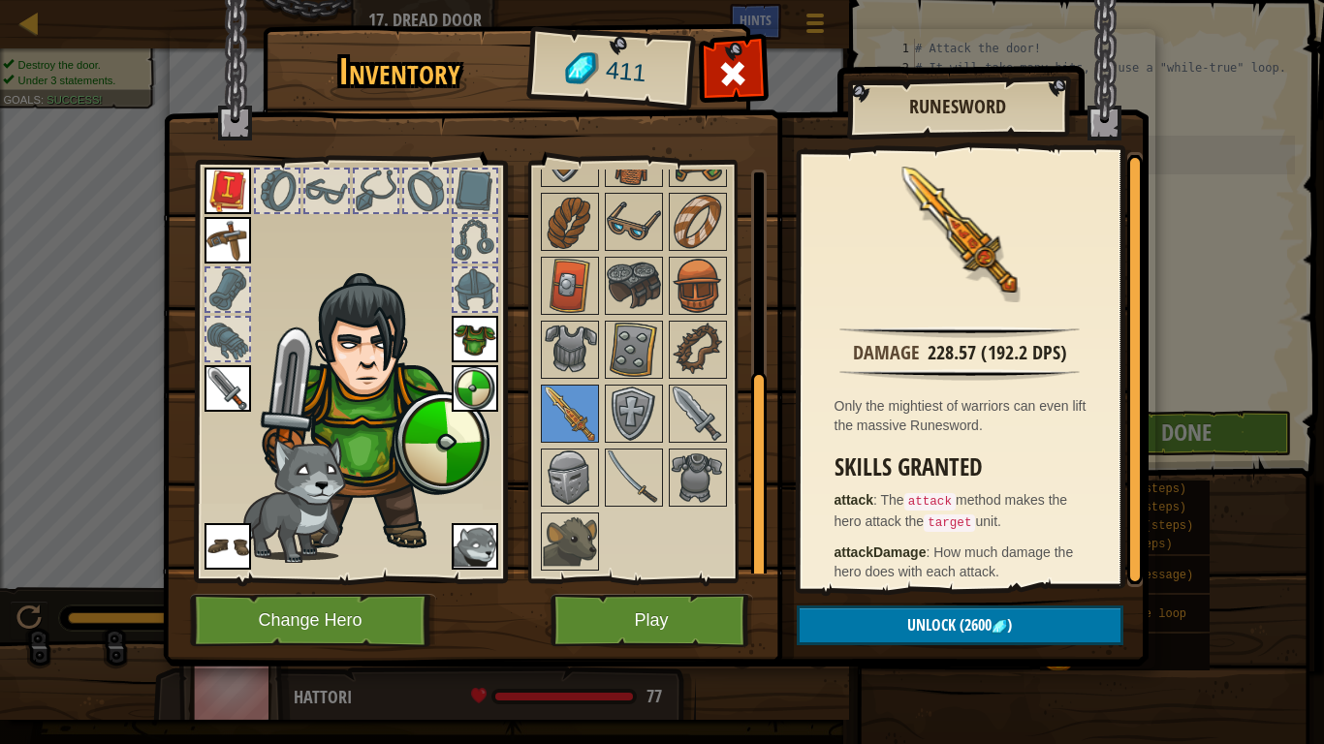
drag, startPoint x: 926, startPoint y: 359, endPoint x: 974, endPoint y: 366, distance: 48.1
click at [974, 366] on div "Damage 228.57 (192.2 DPS) Only the mightiest of warriors can even lift the mass…" at bounding box center [959, 369] width 319 height 435
click at [683, 382] on div at bounding box center [652, 318] width 229 height 512
click at [683, 392] on img at bounding box center [698, 414] width 54 height 54
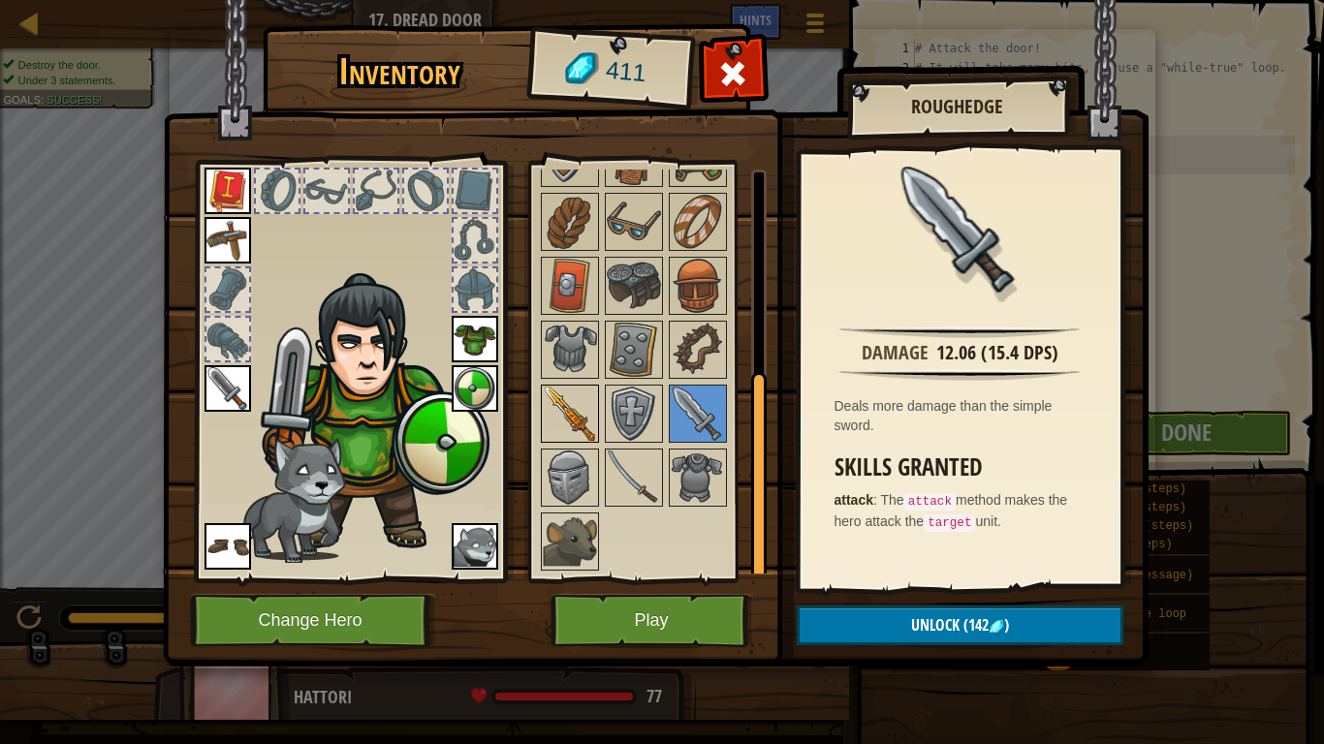
click at [583, 410] on img at bounding box center [570, 414] width 54 height 54
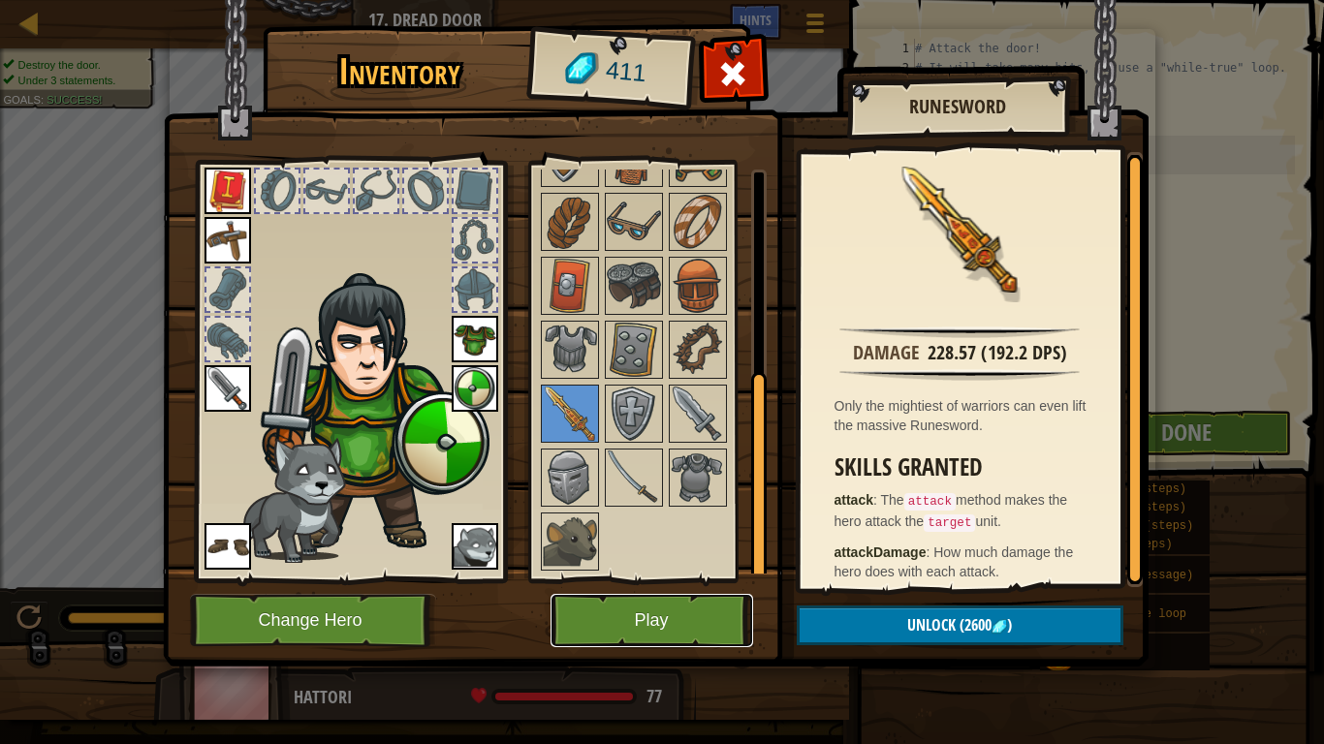
click at [618, 580] on button "Play" at bounding box center [651, 620] width 203 height 53
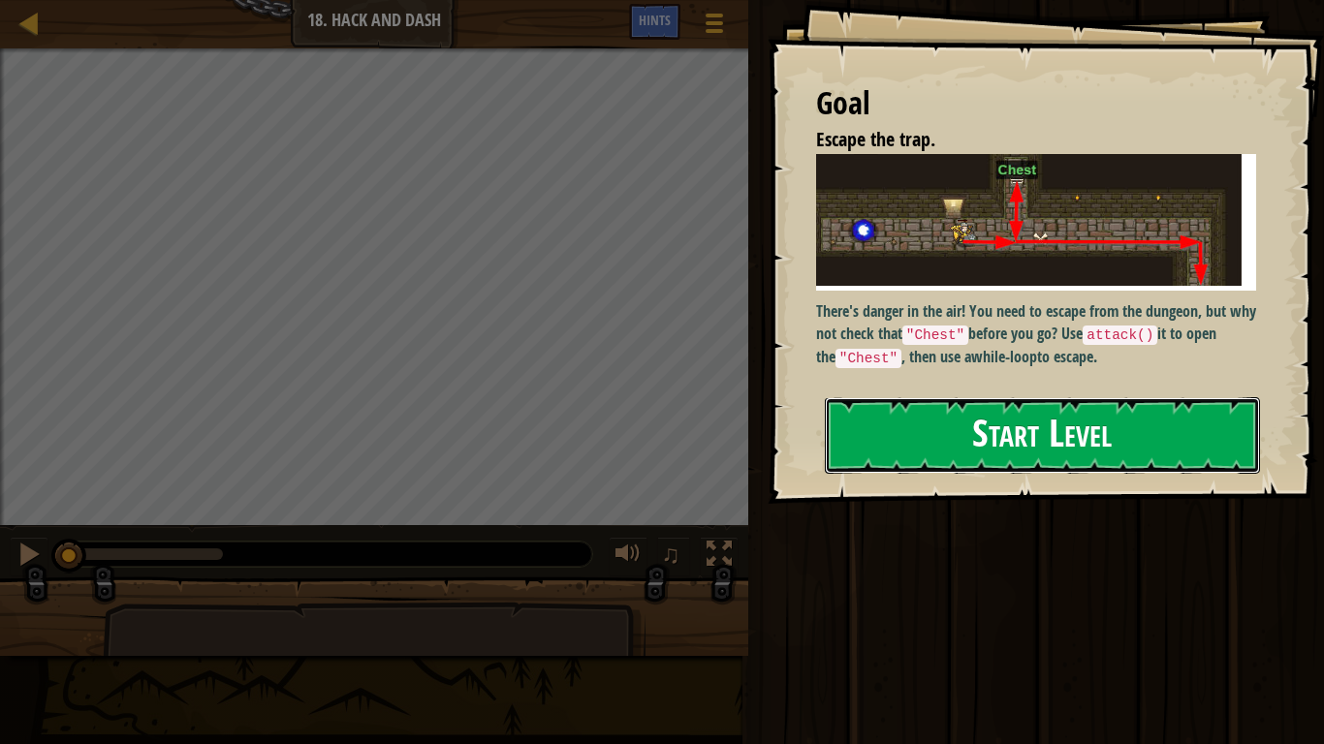
click at [975, 433] on button "Start Level" at bounding box center [1042, 435] width 435 height 77
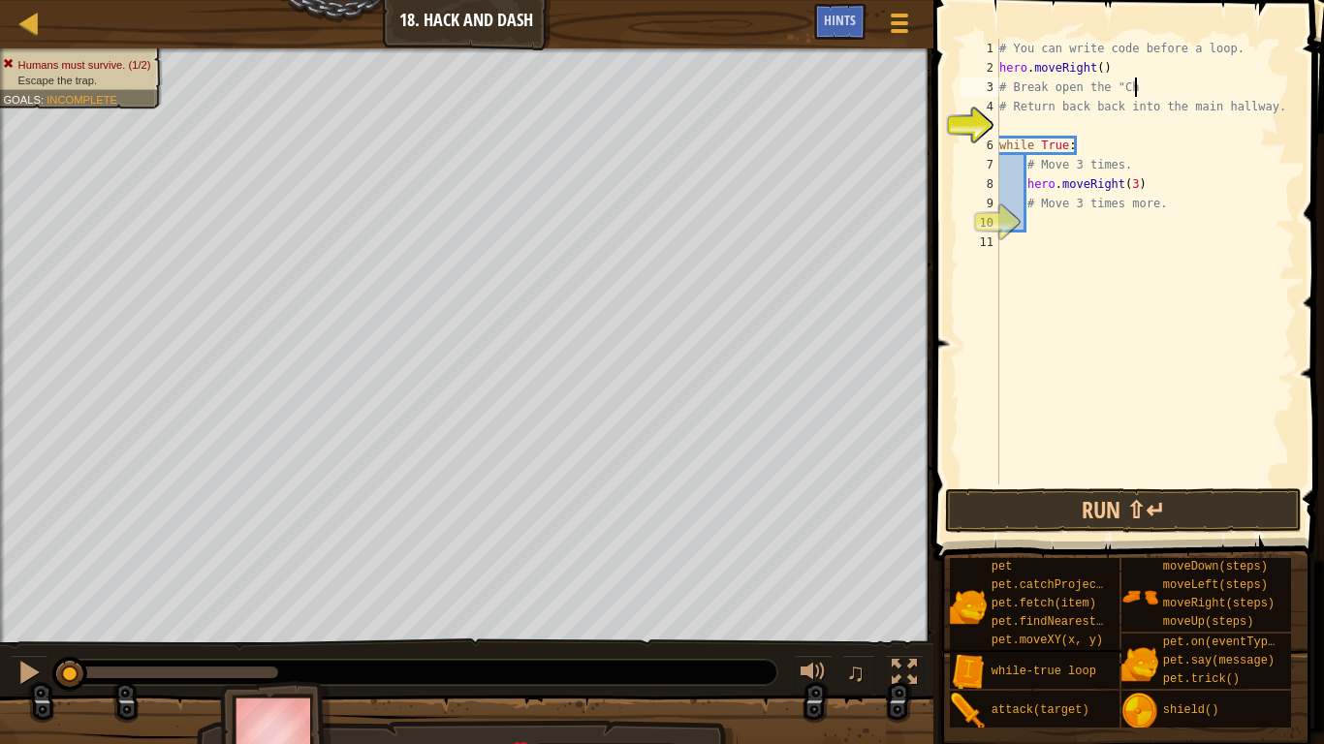
scroll to position [9, 17]
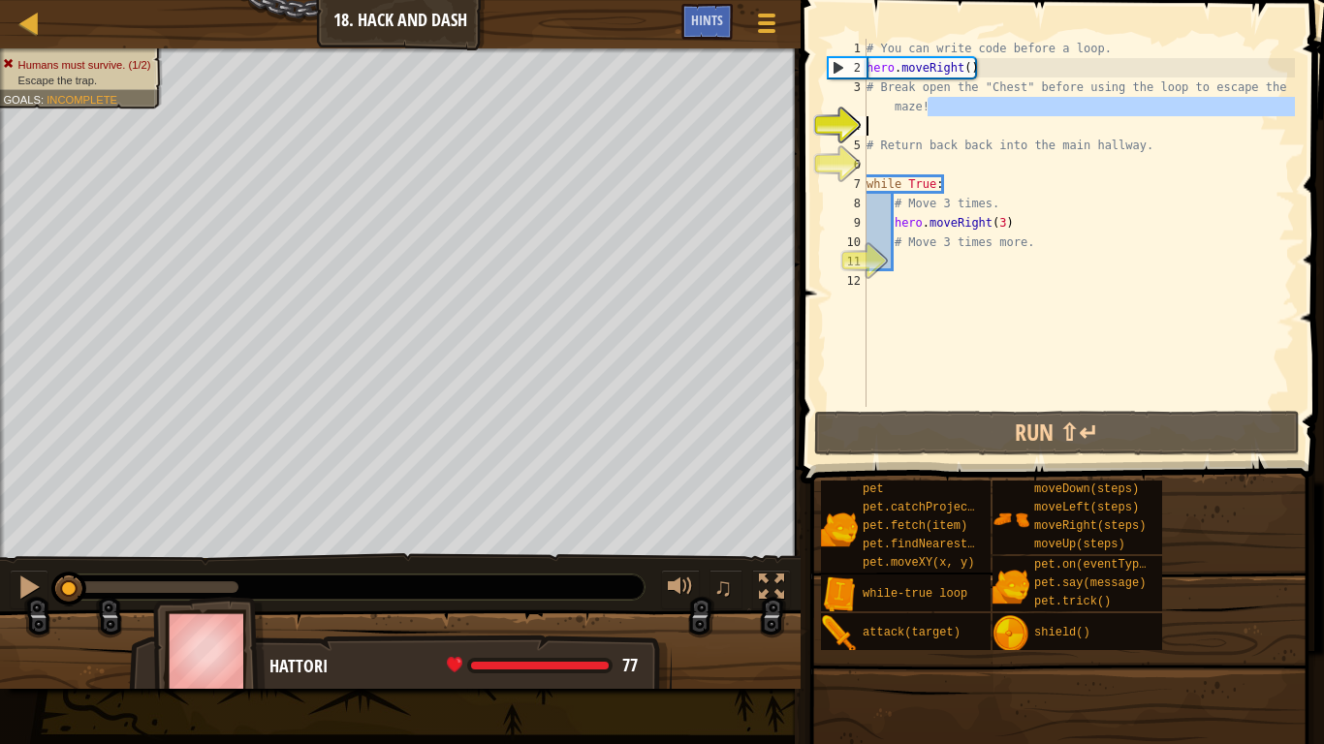
type textarea "# Break open the "Chest" before using the loop to escape the maze!"
click at [1081, 130] on div "# You can write code before a loop. hero . moveRight ( ) # Break open the "Ches…" at bounding box center [1078, 223] width 432 height 368
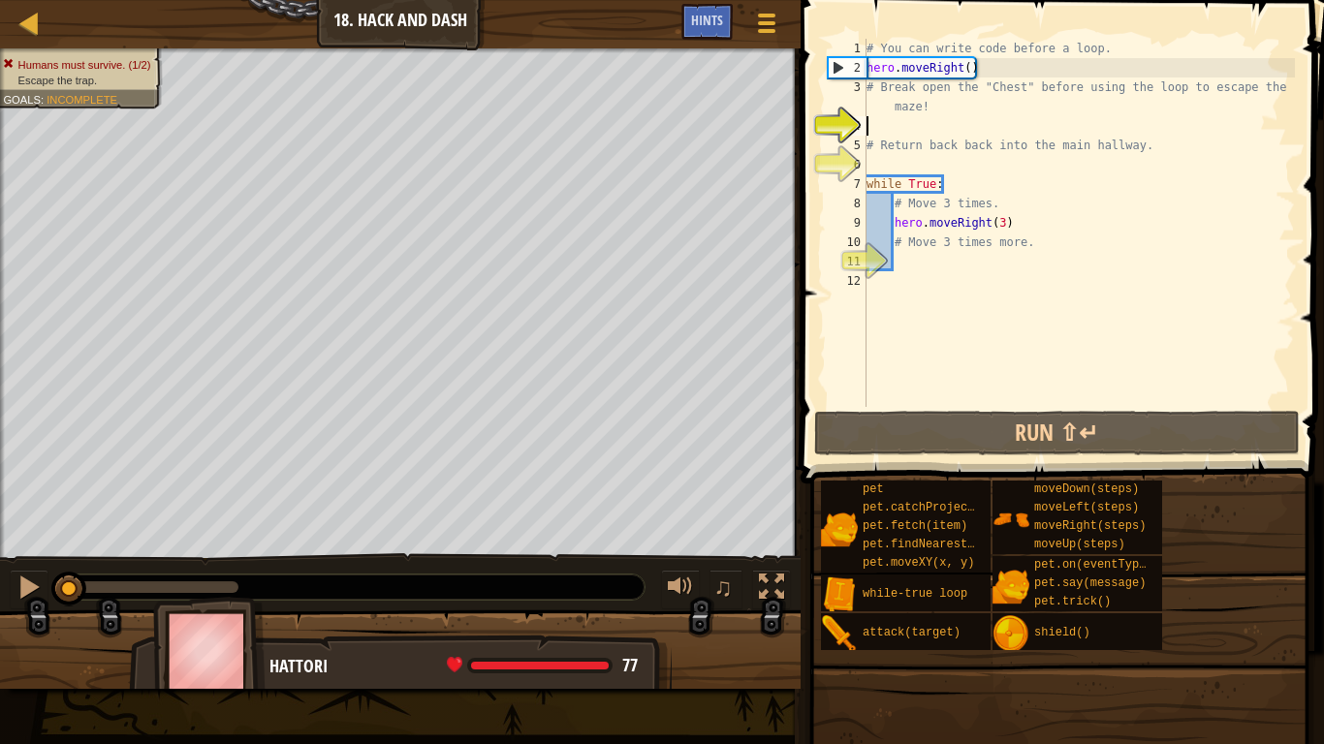
click at [968, 65] on div "# You can write code before a loop. hero . moveRight ( ) # Break open the "Ches…" at bounding box center [1078, 242] width 432 height 407
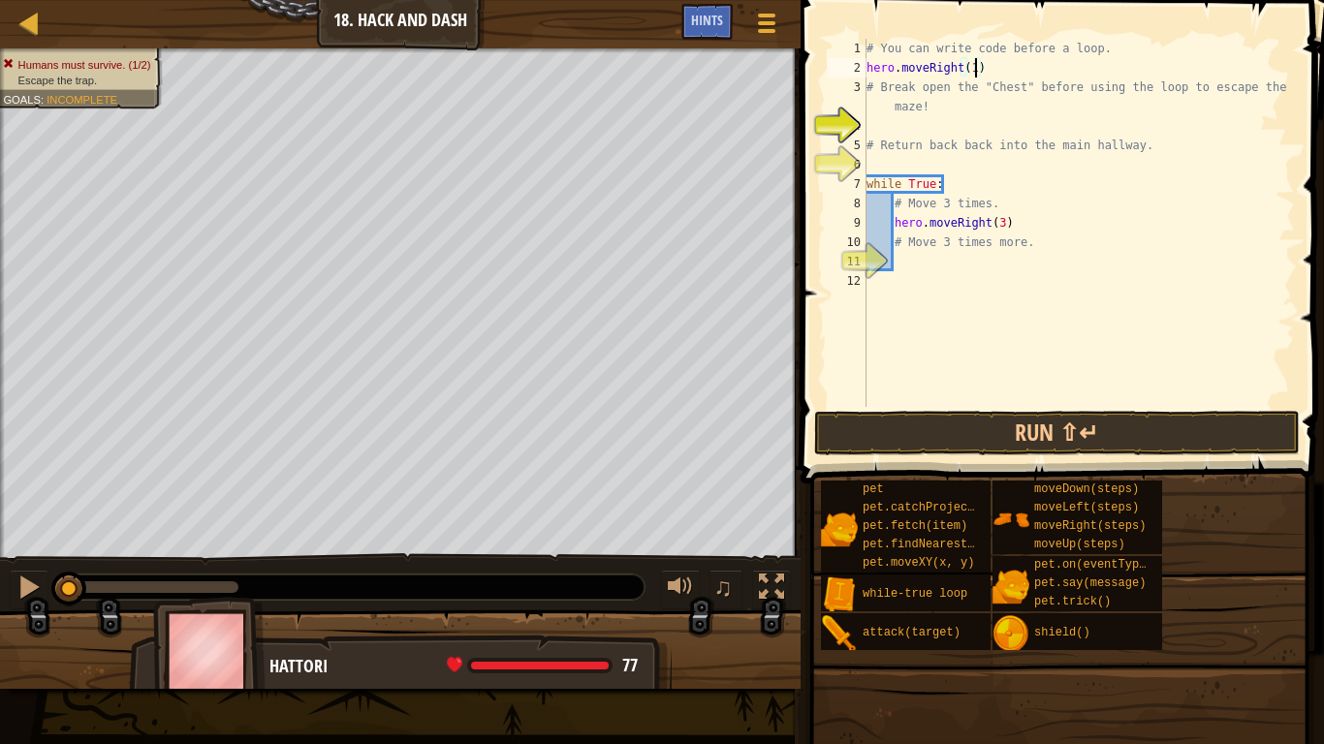
click at [887, 109] on div "# You can write code before a loop. hero . moveRight ( 1 ) # Break open the "Ch…" at bounding box center [1078, 242] width 432 height 407
type textarea "# Break open the "Chest" before using the loop to escape the maze!"
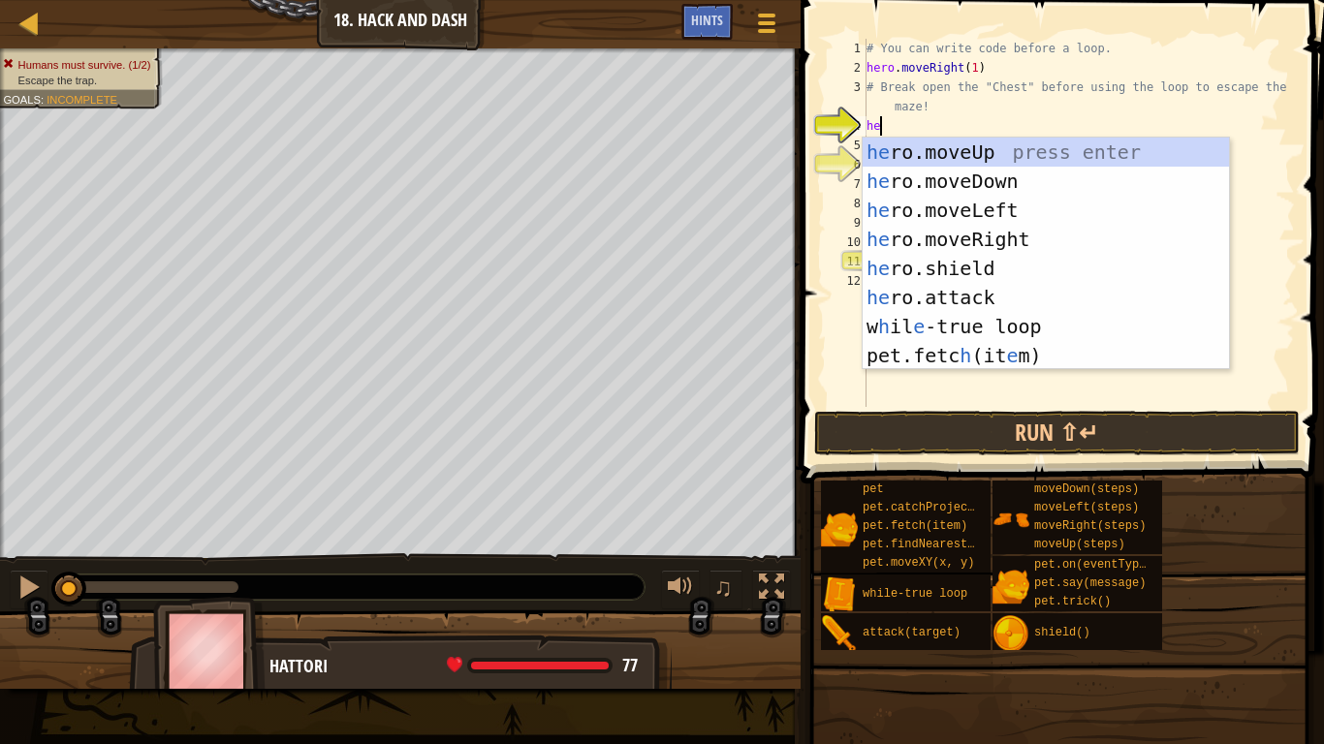
type textarea "hero"
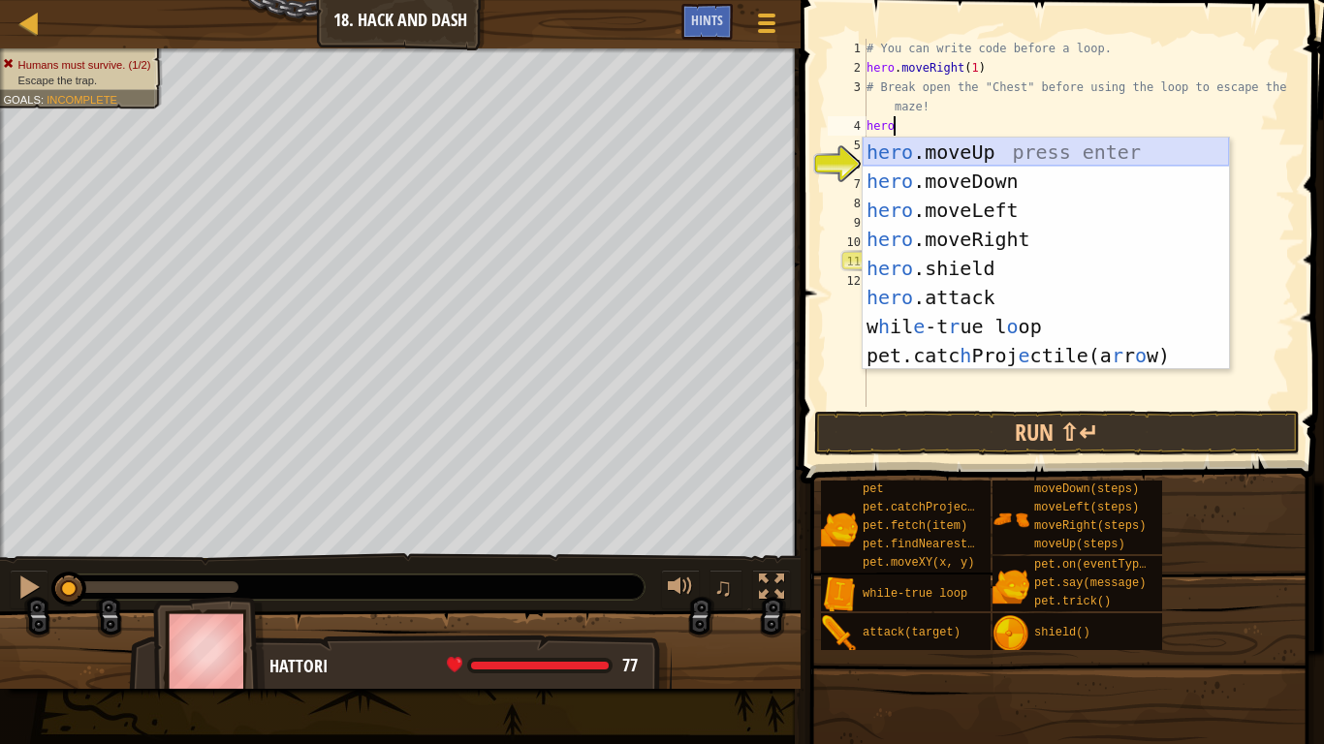
click at [975, 158] on div "hero .moveUp press enter hero .moveDown press enter hero .moveLeft press enter …" at bounding box center [1045, 283] width 366 height 291
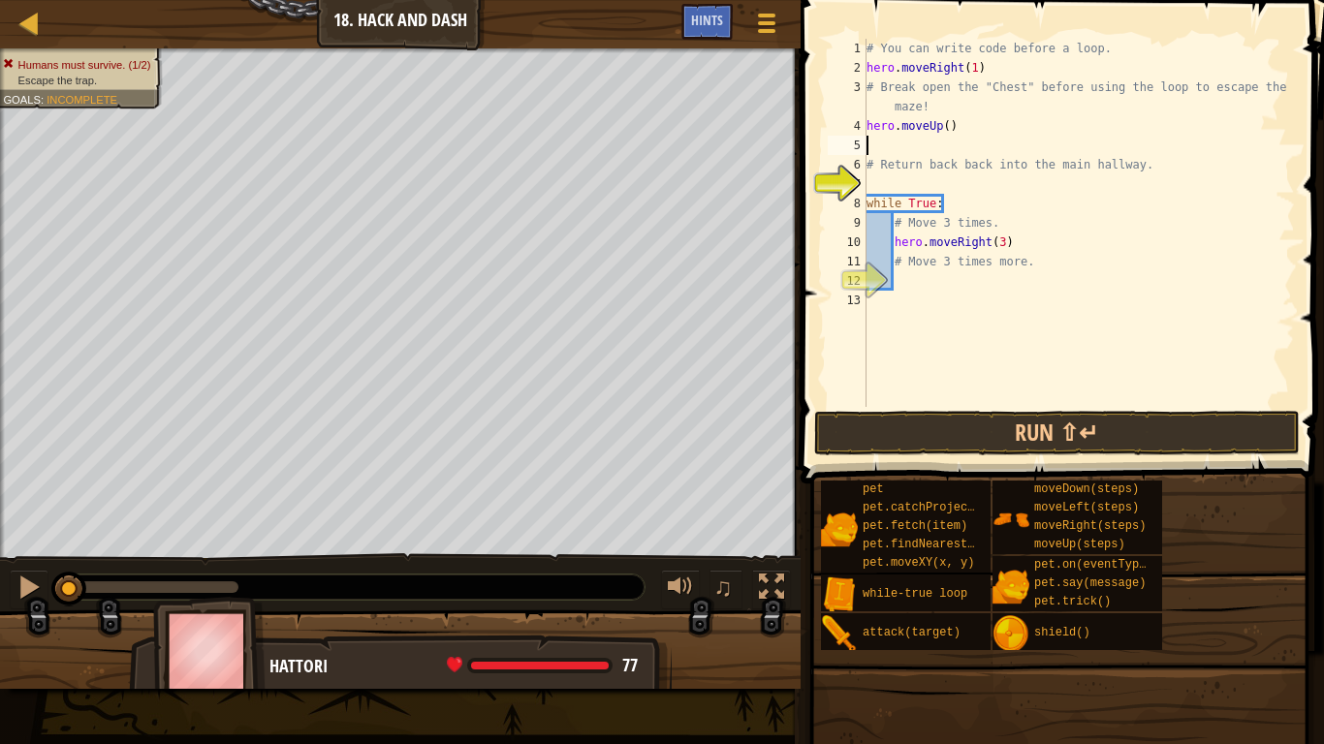
click at [949, 128] on div "# You can write code before a loop. hero . moveRight ( 1 ) # Break open the "Ch…" at bounding box center [1078, 242] width 432 height 407
type textarea "hero.moveUp(1)"
click at [915, 147] on div "# You can write code before a loop. hero . moveRight ( 1 ) # Break open the "Ch…" at bounding box center [1078, 242] width 432 height 407
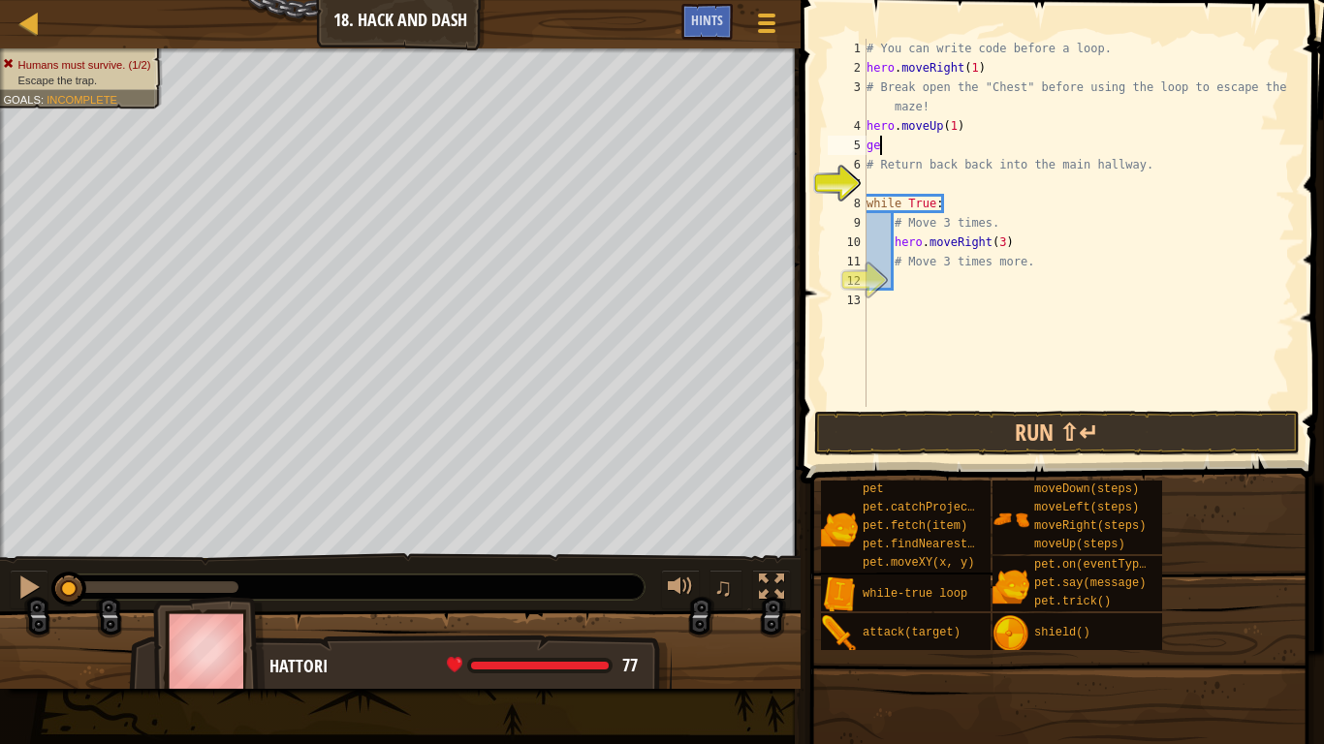
type textarea "g"
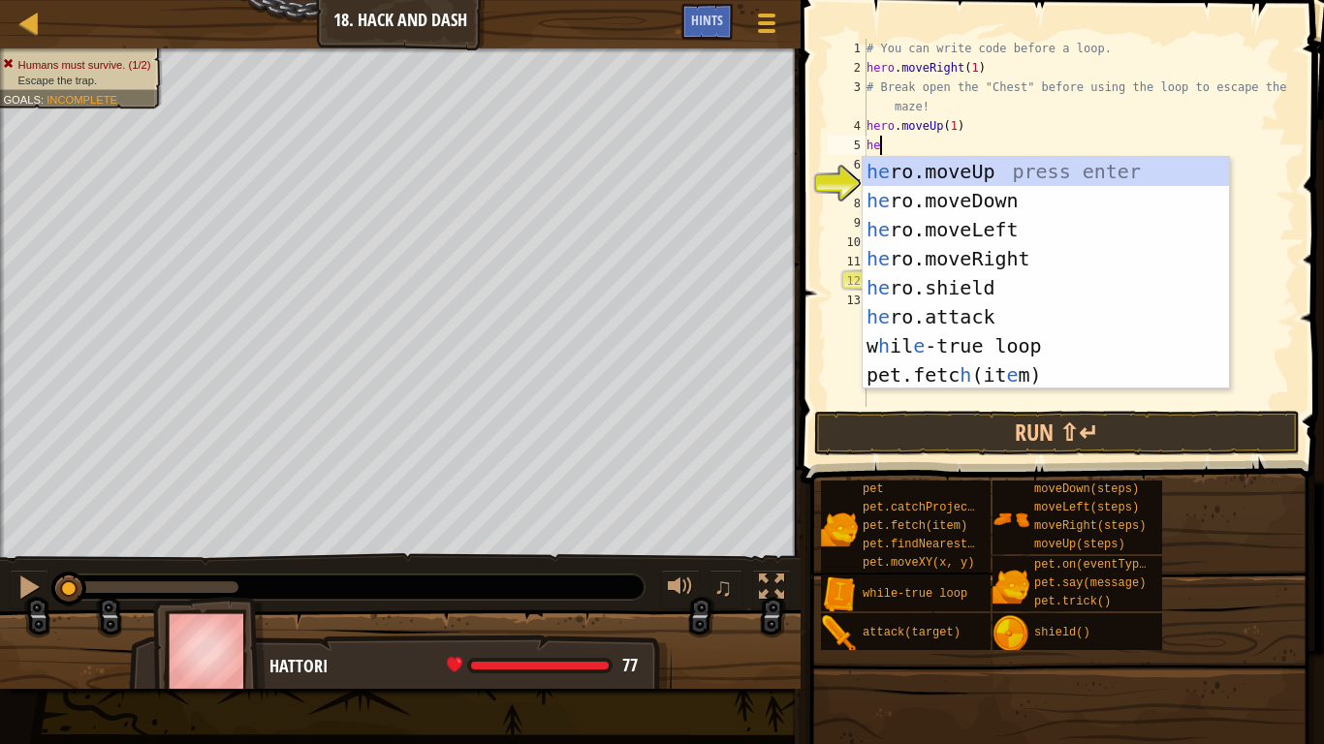
type textarea "hero"
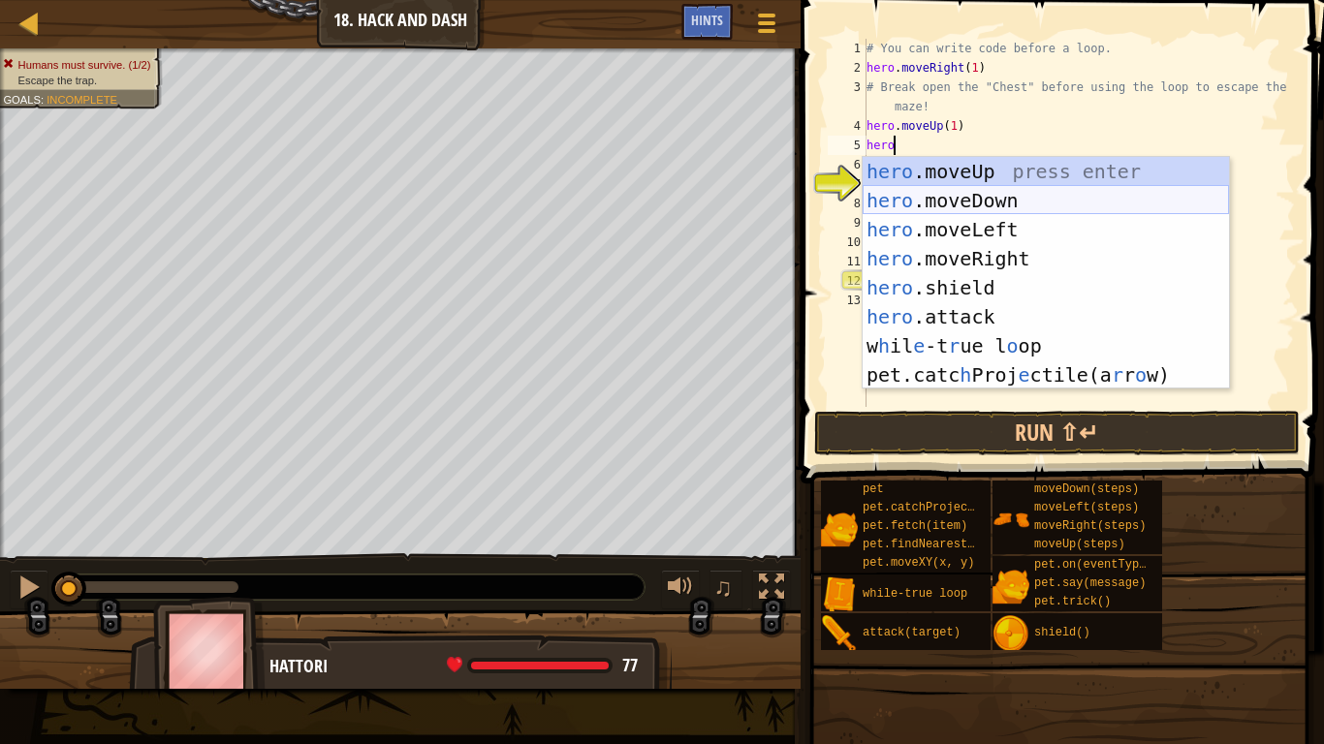
click at [1051, 190] on div "hero .moveUp press enter hero .moveDown press enter hero .moveLeft press enter …" at bounding box center [1045, 302] width 366 height 291
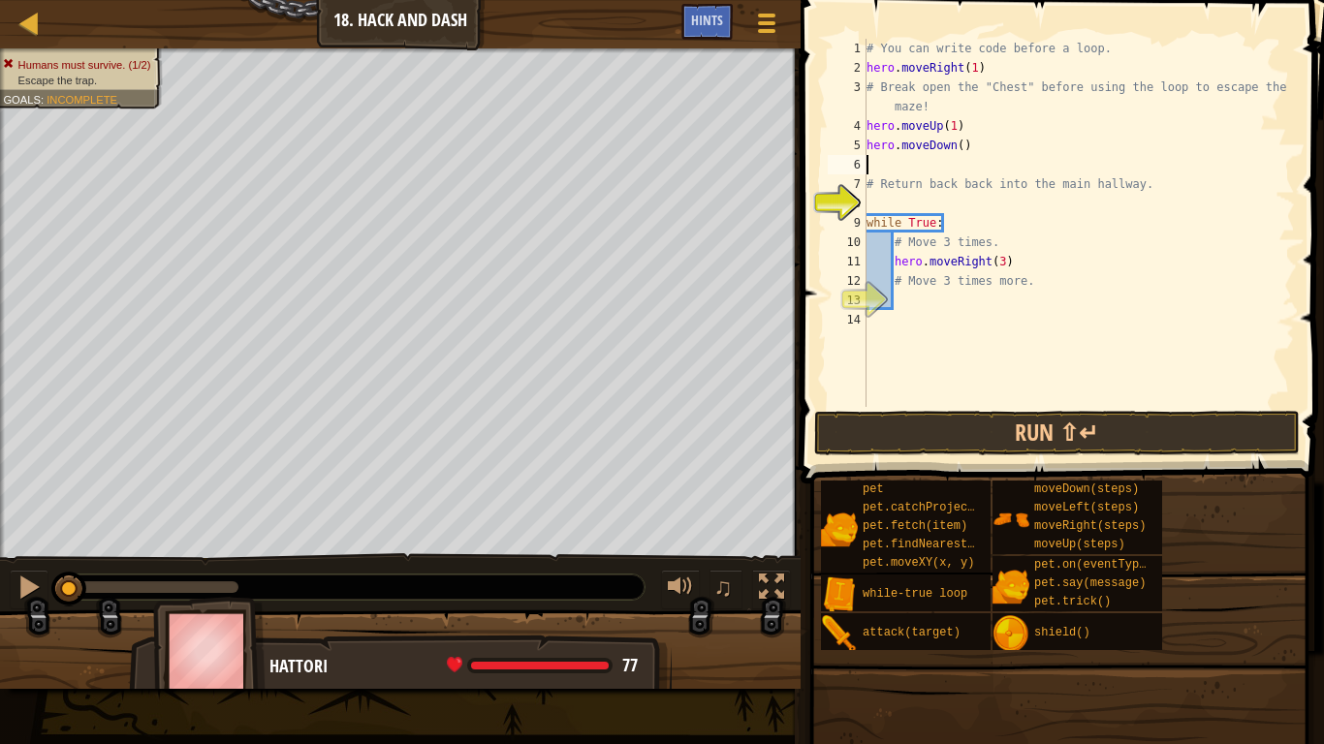
click at [962, 149] on div "# You can write code before a loop. hero . moveRight ( 1 ) # Break open the "Ch…" at bounding box center [1078, 242] width 432 height 407
type textarea "hero.moveDown(1)"
click at [920, 298] on div "# You can write code before a loop. hero . moveRight ( 1 ) # Break open the "Ch…" at bounding box center [1078, 242] width 432 height 407
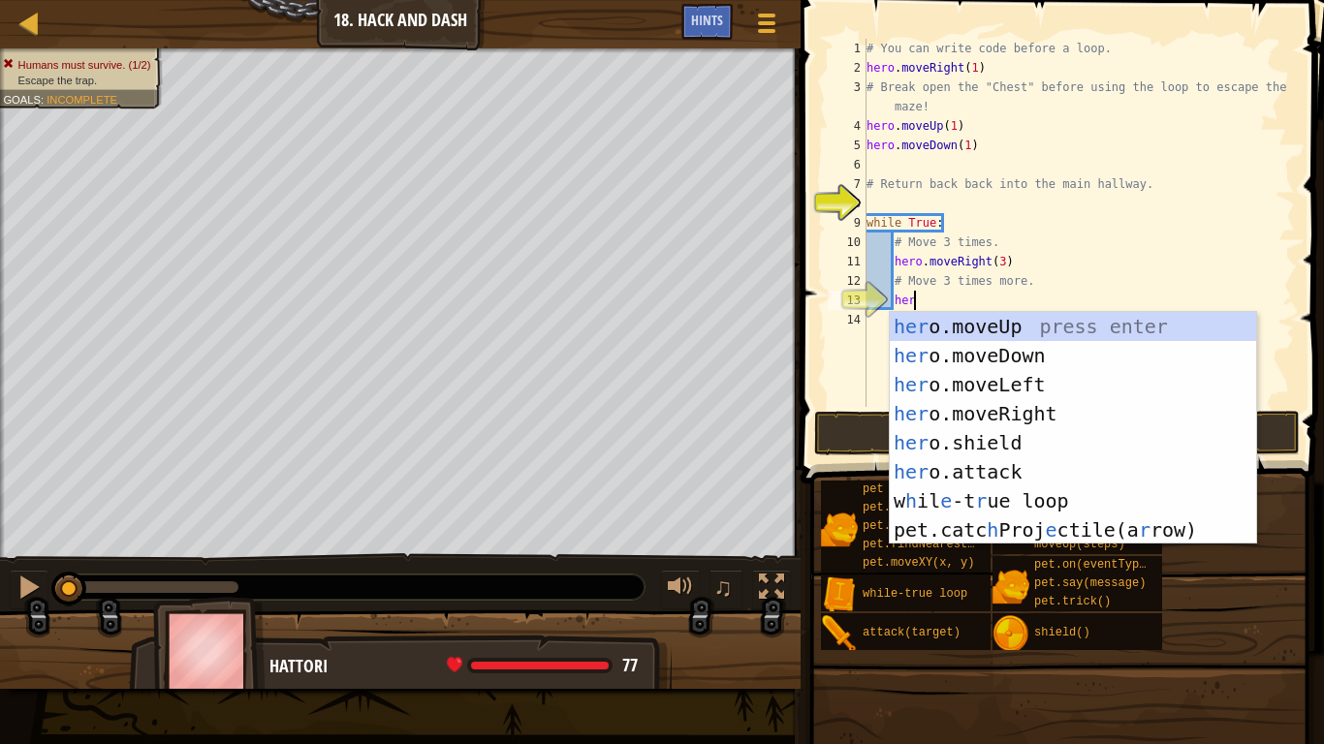
type textarea "hero"
click at [983, 356] on div "hero .moveUp press enter hero .moveDown press enter hero .moveLeft press enter …" at bounding box center [1073, 457] width 366 height 291
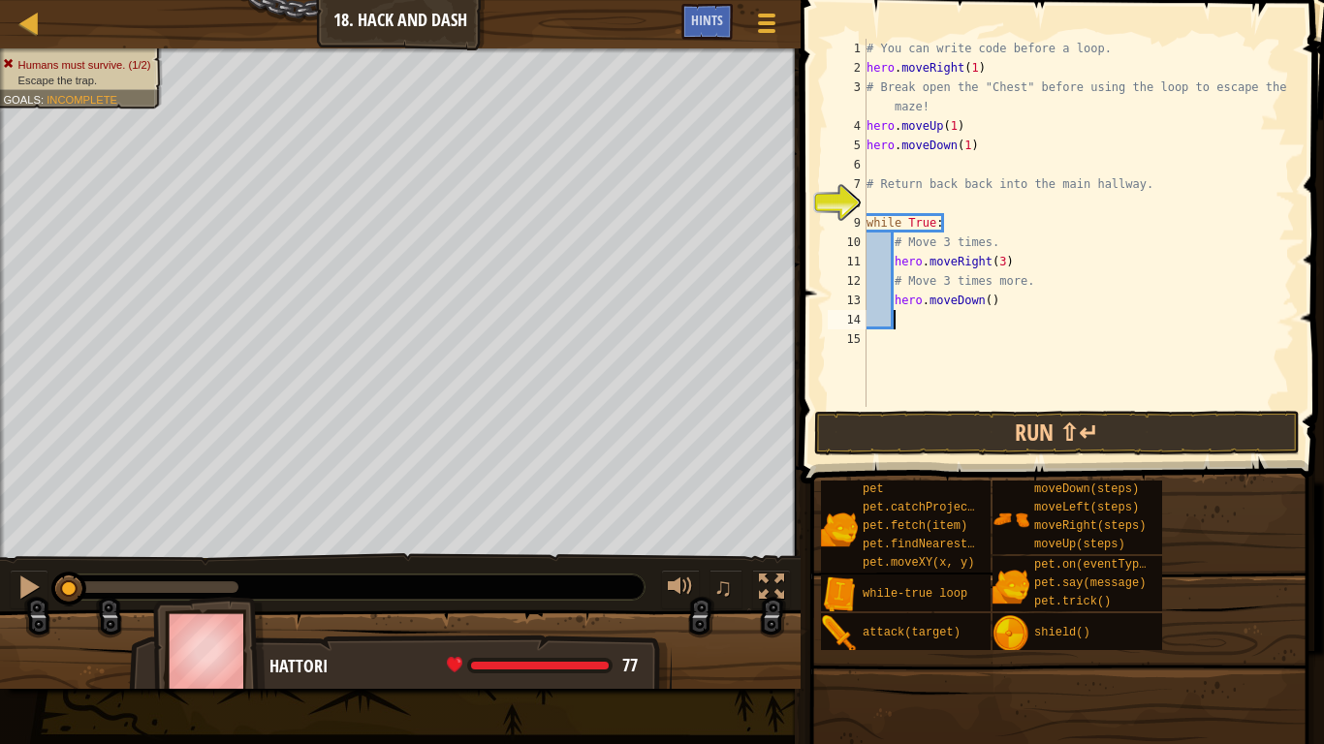
drag, startPoint x: 990, startPoint y: 300, endPoint x: 1305, endPoint y: 394, distance: 328.7
click at [1305, 394] on div "1 2 3 4 5 6 7 8 9 10 11 12 13 14 15 # You can write code before a loop. hero . …" at bounding box center [1059, 280] width 529 height 541
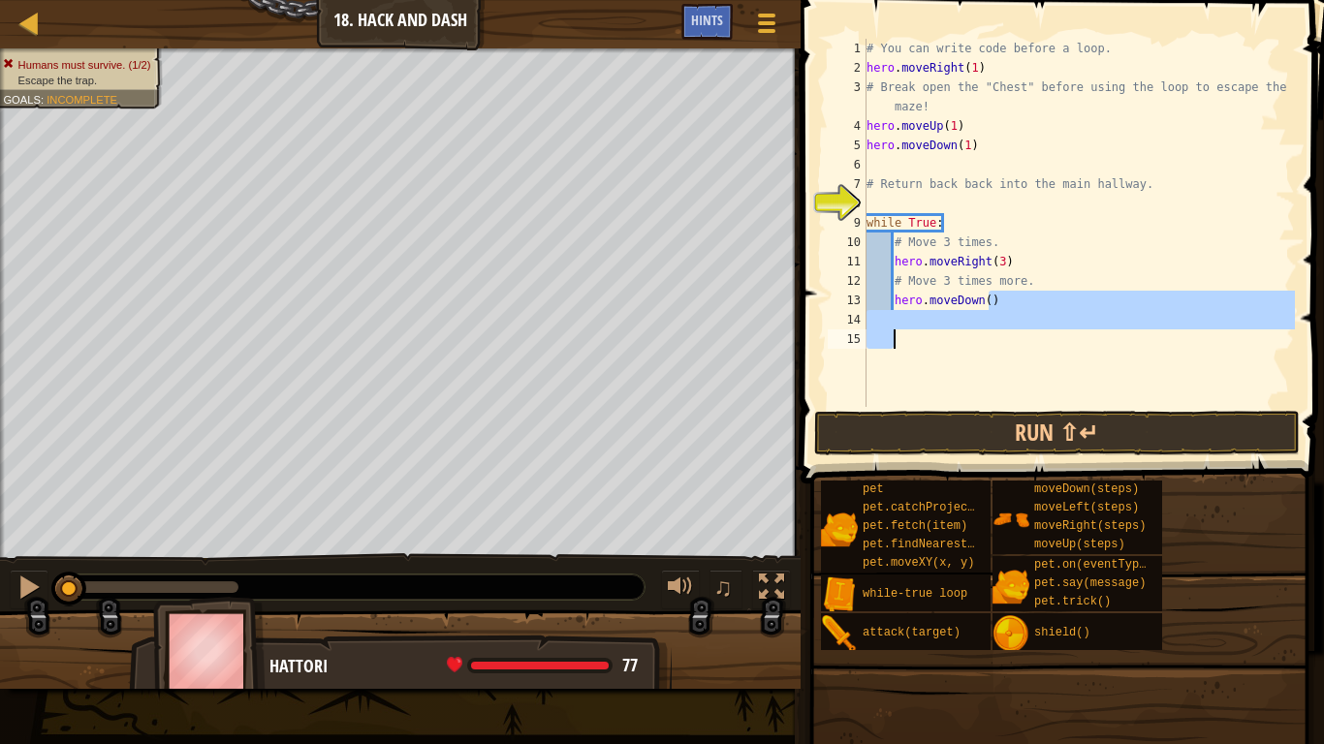
scroll to position [9, 0]
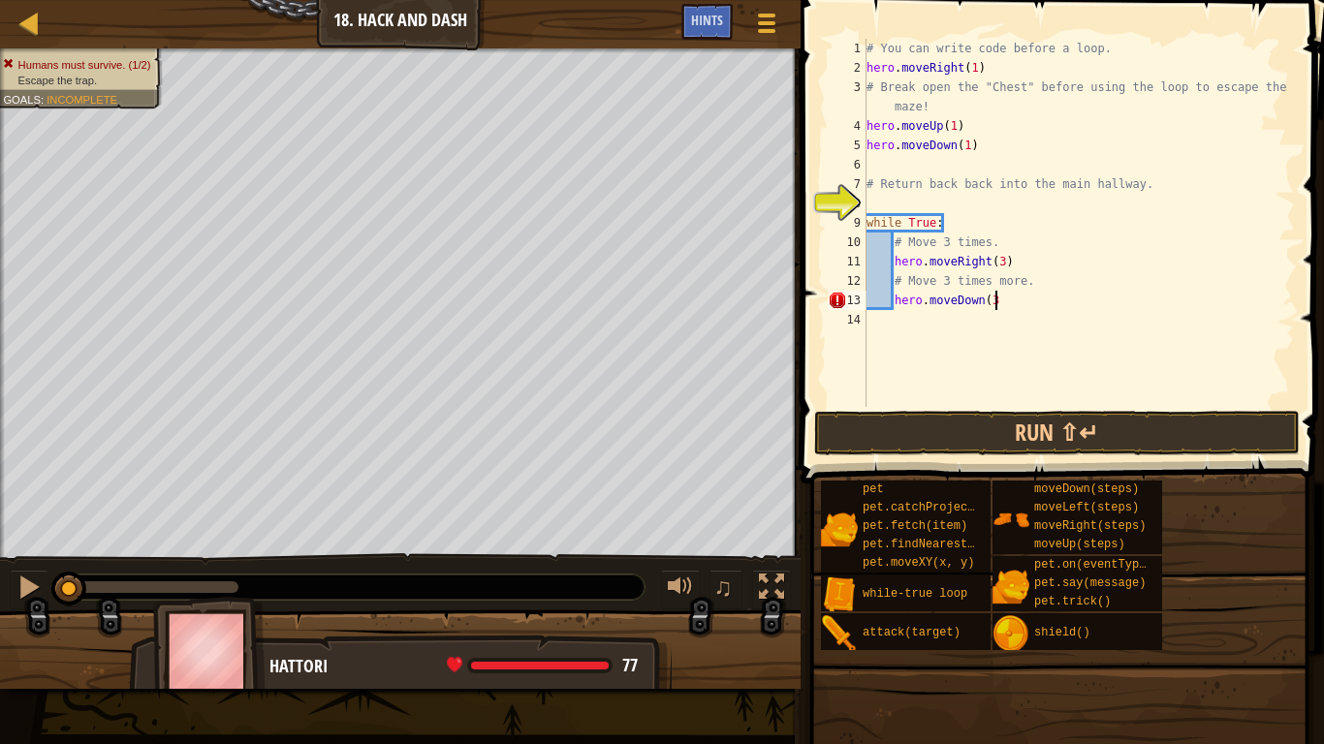
drag, startPoint x: 1002, startPoint y: 255, endPoint x: 1050, endPoint y: 283, distance: 55.2
click at [1050, 283] on div "# You can write code before a loop. hero . moveRight ( 1 ) # Break open the "Ch…" at bounding box center [1078, 242] width 432 height 407
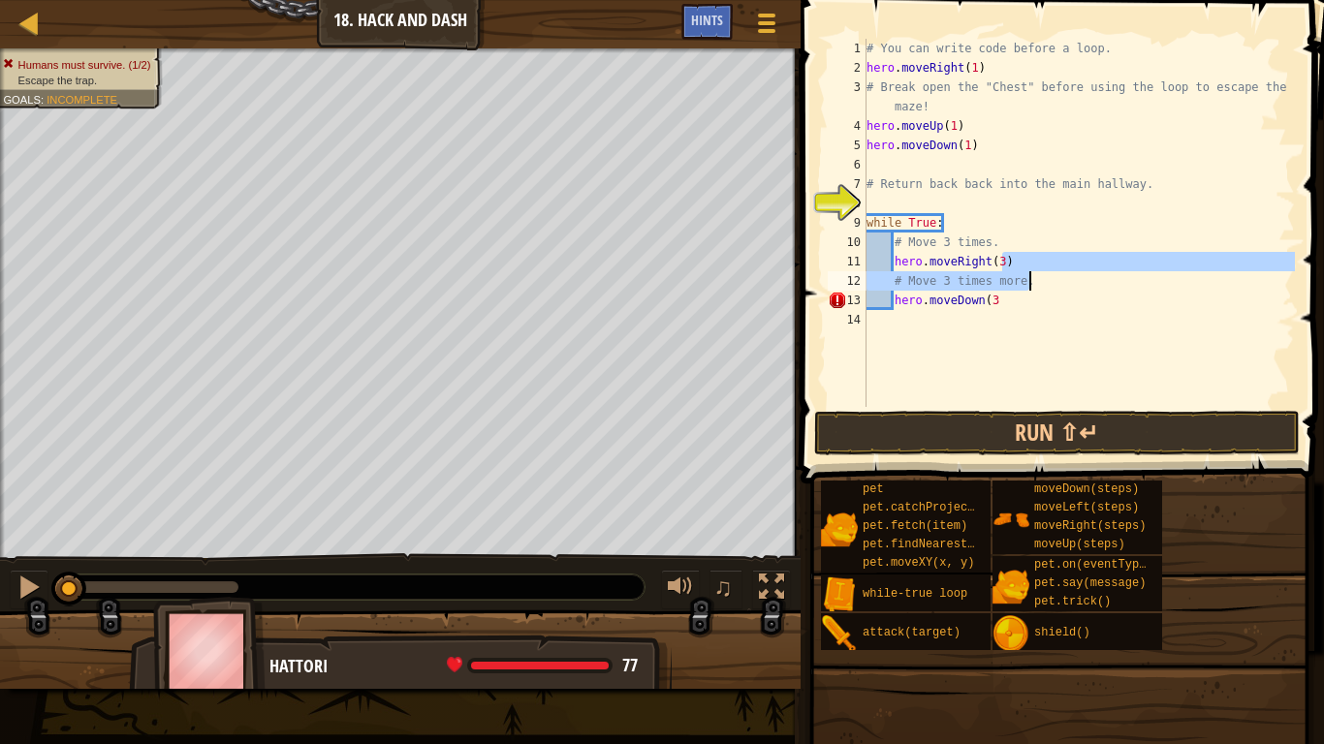
click at [1008, 259] on div "# You can write code before a loop. hero . moveRight ( 1 ) # Break open the "Ch…" at bounding box center [1078, 223] width 432 height 368
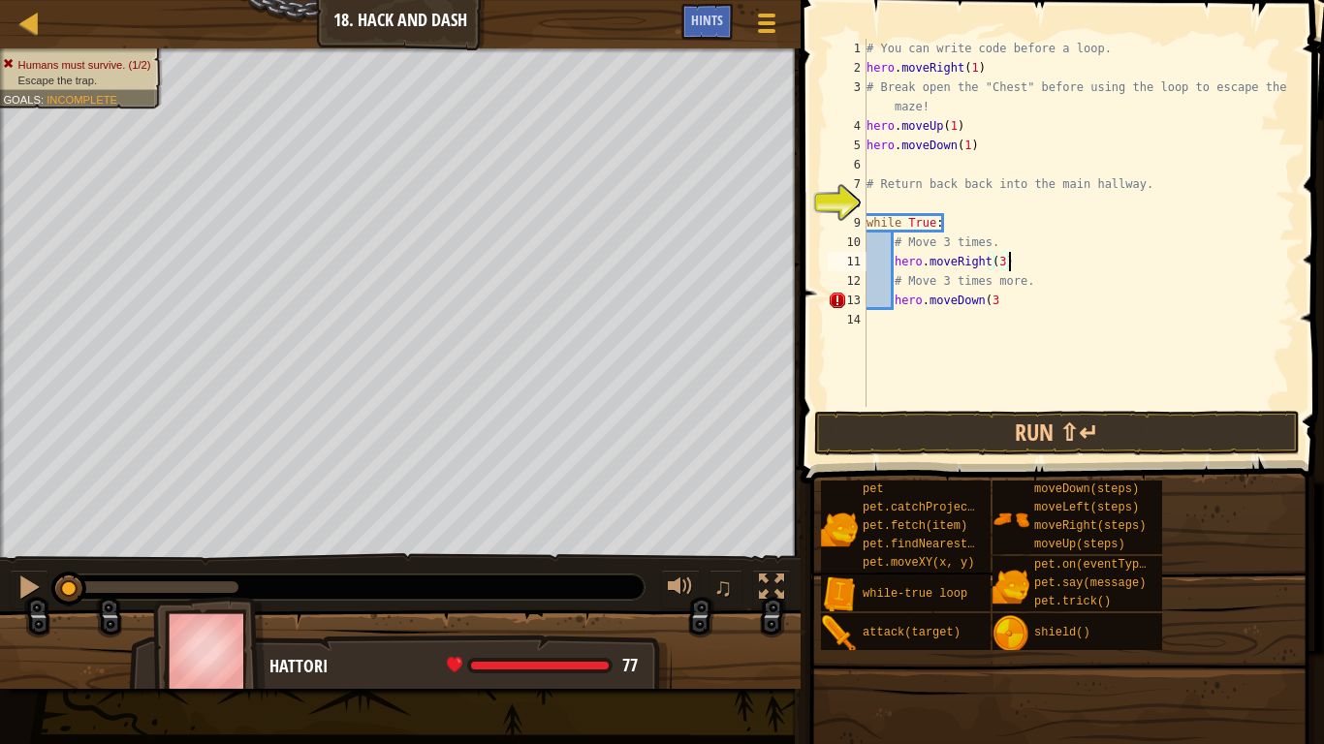
click at [1004, 261] on div "# You can write code before a loop. hero . moveRight ( 1 ) # Break open the "Ch…" at bounding box center [1078, 242] width 432 height 407
click at [1001, 301] on div "# You can write code before a loop. hero . moveRight ( 1 ) # Break open the "Ch…" at bounding box center [1078, 242] width 432 height 407
click at [1167, 416] on button "Run ⇧↵" at bounding box center [1057, 433] width 486 height 45
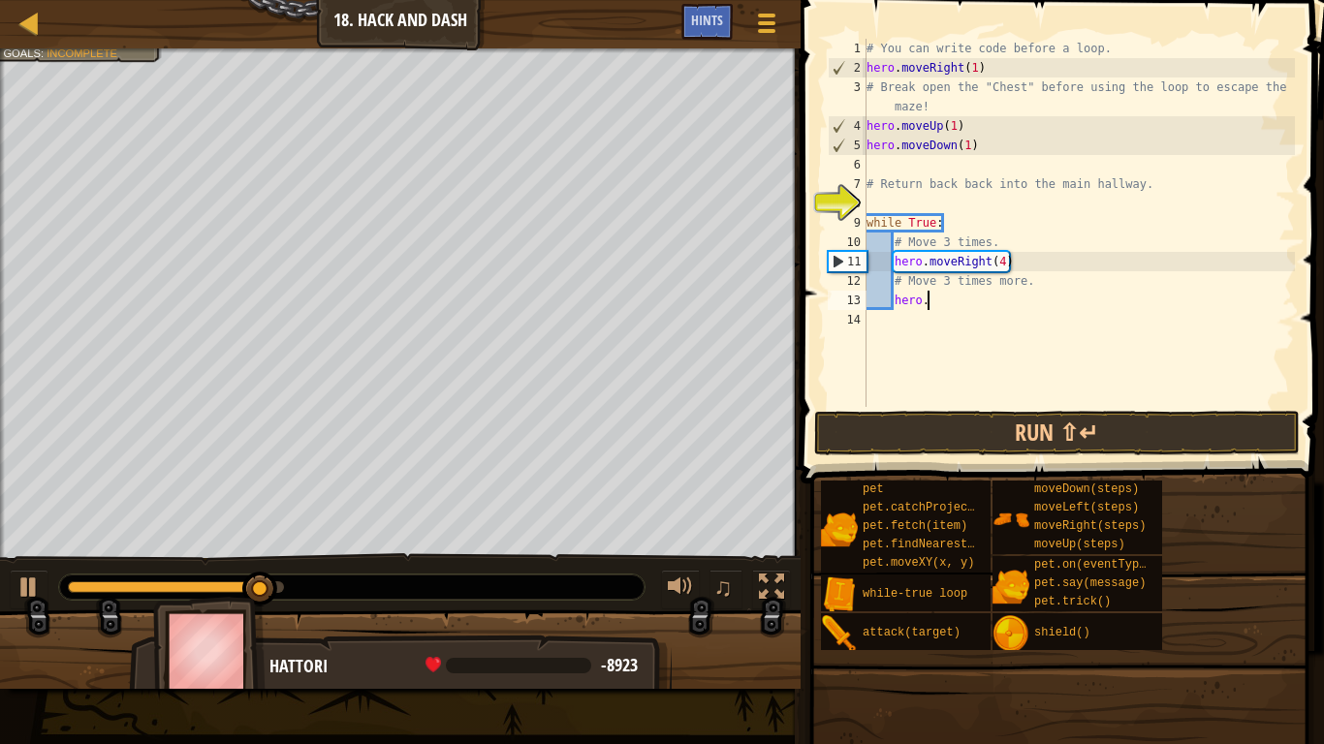
type textarea "h"
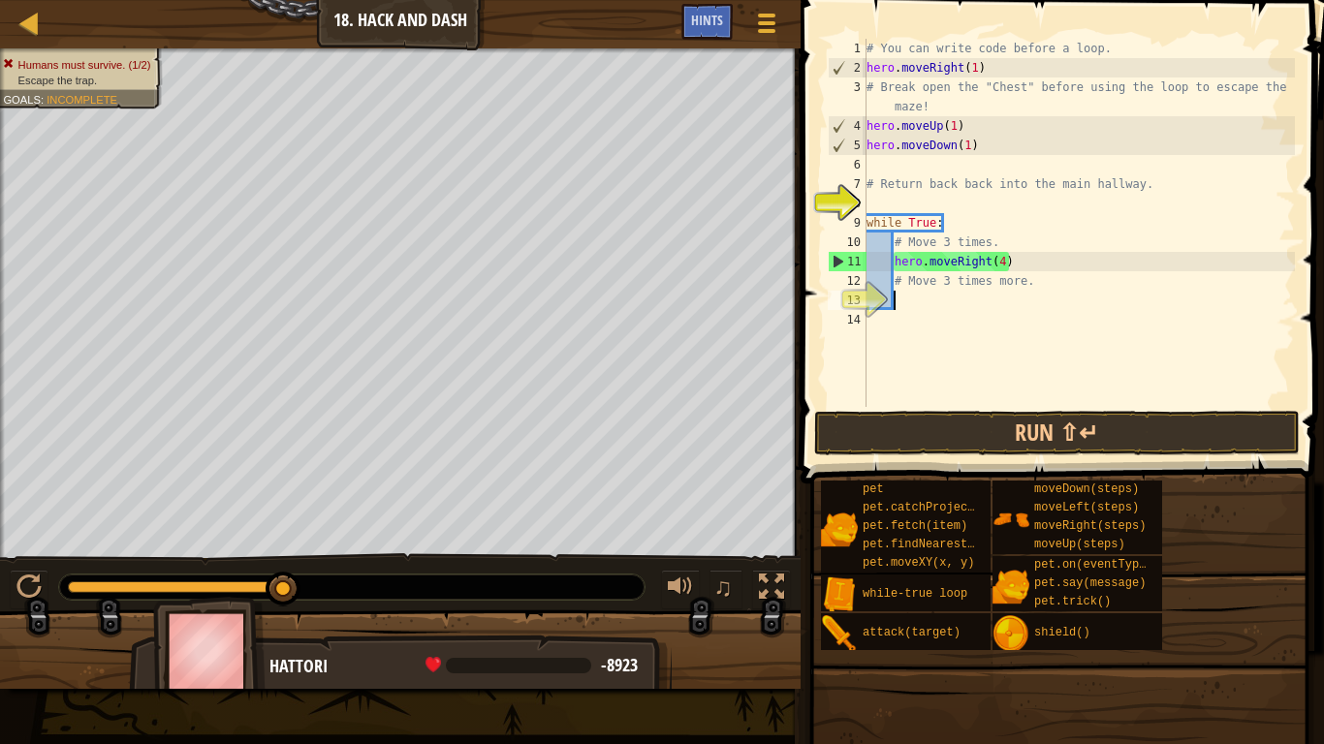
click at [1020, 266] on div "# You can write code before a loop. hero . moveRight ( 1 ) # Break open the "Ch…" at bounding box center [1078, 242] width 432 height 407
type textarea "hero.moveRight(4)"
click at [927, 307] on div "# You can write code before a loop. hero . moveRight ( 1 ) # Break open the "Ch…" at bounding box center [1078, 242] width 432 height 407
